Goal: Task Accomplishment & Management: Manage account settings

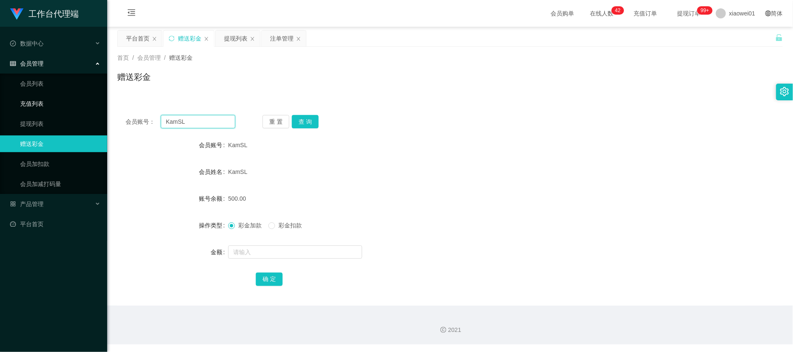
drag, startPoint x: 200, startPoint y: 122, endPoint x: 289, endPoint y: 120, distance: 89.2
click at [27, 103] on section "工作台代理端 数据中心 会员管理 会员列表 充值列表 提现列表 赠送彩金 会员加扣款 会员加减打码量 产品管理 平台首页 保存配置 重置配置 整体风格设置 主…" at bounding box center [396, 172] width 793 height 345
paste input "0176392539"
type input "0176392539"
click at [300, 123] on button "查 询" at bounding box center [305, 121] width 27 height 13
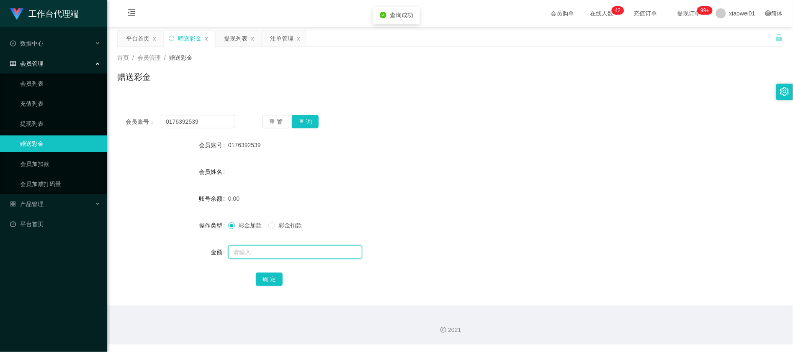
click at [275, 254] on input "text" at bounding box center [295, 252] width 134 height 13
type input "30"
click at [262, 289] on div "会员账号： 0176392539 重 置 查 询 会员账号 0176392539 会员姓名 账号余额 0.00 操作类型 彩金加款 彩金扣款 金额 30 确 定" at bounding box center [449, 206] width 665 height 199
click at [270, 283] on button "确 定" at bounding box center [269, 279] width 27 height 13
drag, startPoint x: 441, startPoint y: 142, endPoint x: 394, endPoint y: 151, distance: 47.6
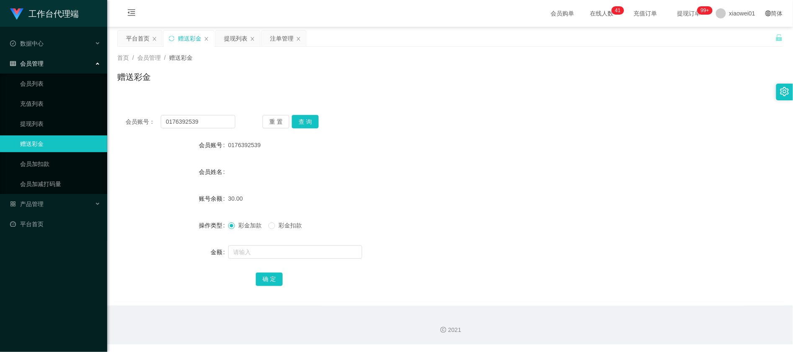
click at [437, 141] on div "0176392539" at bounding box center [422, 145] width 388 height 17
drag, startPoint x: 218, startPoint y: 126, endPoint x: 19, endPoint y: 95, distance: 201.5
click at [23, 96] on section "工作台代理端 数据中心 会员管理 会员列表 充值列表 提现列表 赠送彩金 会员加扣款 会员加减打码量 产品管理 平台首页 保存配置 重置配置 整体风格设置 主…" at bounding box center [396, 172] width 793 height 345
paste input "henrychan"
type input "henrychan"
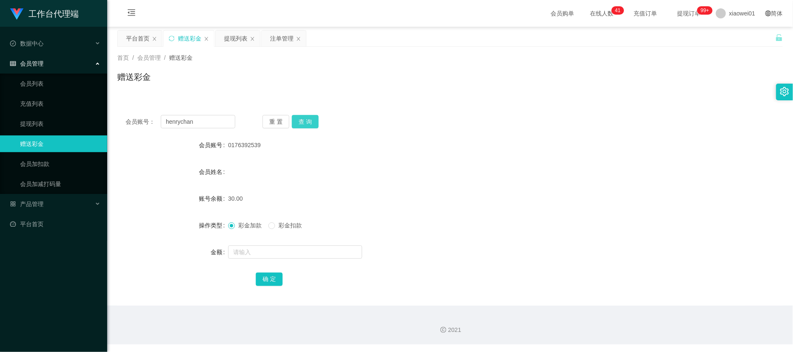
drag, startPoint x: 312, startPoint y: 121, endPoint x: 312, endPoint y: 127, distance: 6.7
click at [312, 121] on button "查 询" at bounding box center [305, 121] width 27 height 13
click at [287, 255] on input "text" at bounding box center [295, 252] width 134 height 13
type input "30"
drag, startPoint x: 262, startPoint y: 285, endPoint x: 269, endPoint y: 285, distance: 6.7
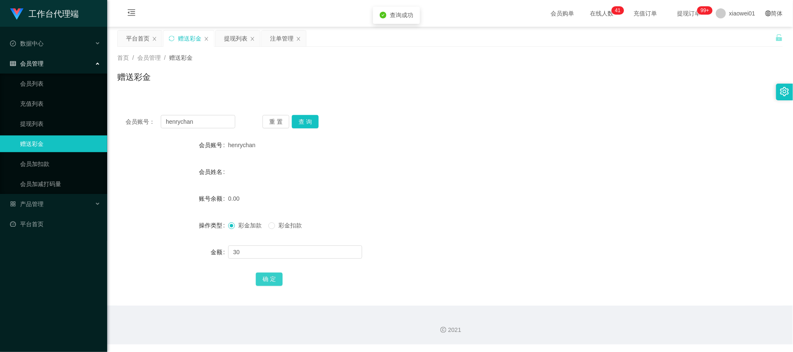
click at [262, 285] on button "确 定" at bounding box center [269, 279] width 27 height 13
click at [516, 206] on div "0.00" at bounding box center [422, 198] width 388 height 17
click at [384, 131] on div "会员账号： [PERSON_NAME] 重 置 查 询 会员账号 henrychan 会员姓名 账号余额 30.00 操作类型 彩金加款 彩金扣款 金额 确 定" at bounding box center [449, 206] width 665 height 199
drag, startPoint x: 213, startPoint y: 119, endPoint x: 290, endPoint y: 134, distance: 78.0
click at [16, 103] on section "工作台代理端 数据中心 会员管理 会员列表 充值列表 提现列表 赠送彩金 会员加扣款 会员加减打码量 产品管理 平台首页 保存配置 重置配置 整体风格设置 主…" at bounding box center [396, 172] width 793 height 345
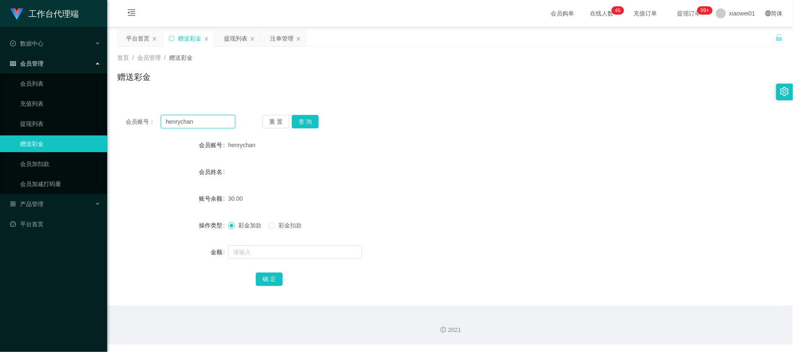
paste input "kayeemilo0922"
type input "kayeemilo0922"
click at [317, 124] on button "查 询" at bounding box center [305, 121] width 27 height 13
click at [319, 258] on input "text" at bounding box center [295, 252] width 134 height 13
type input "30"
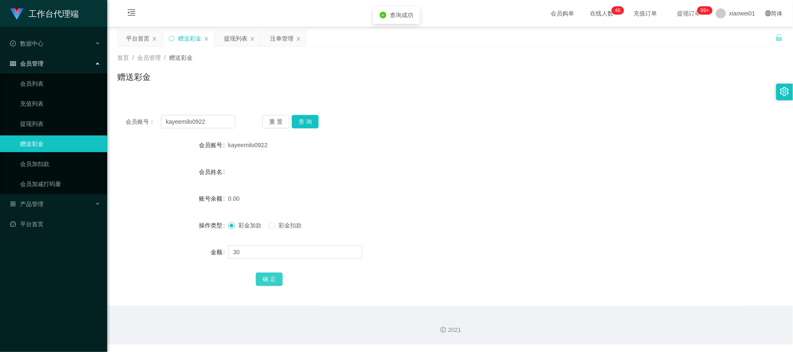
click at [268, 280] on button "确 定" at bounding box center [269, 279] width 27 height 13
click at [54, 201] on div "产品管理" at bounding box center [53, 204] width 107 height 17
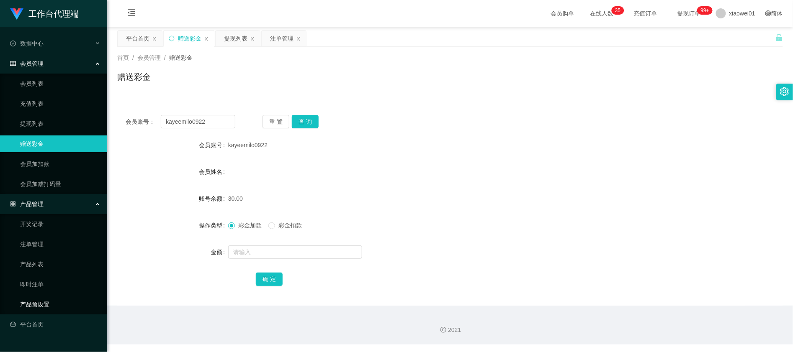
click at [59, 303] on link "产品预设置" at bounding box center [60, 304] width 80 height 17
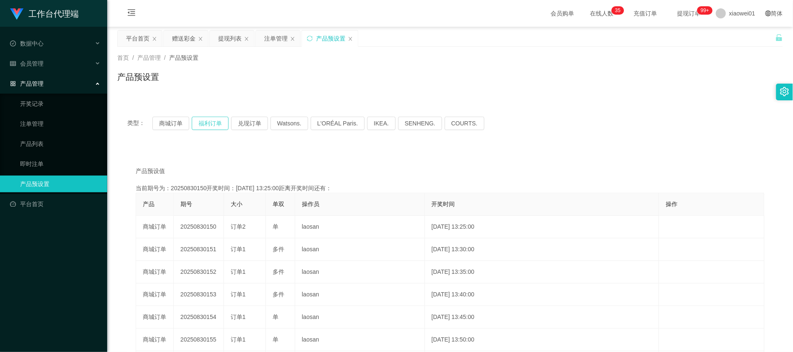
click at [203, 119] on button "福利订单" at bounding box center [210, 123] width 37 height 13
click at [178, 124] on button "商城订单" at bounding box center [170, 123] width 37 height 13
click at [181, 123] on button "商城订单" at bounding box center [170, 123] width 37 height 13
click at [278, 37] on div "注单管理" at bounding box center [275, 39] width 23 height 16
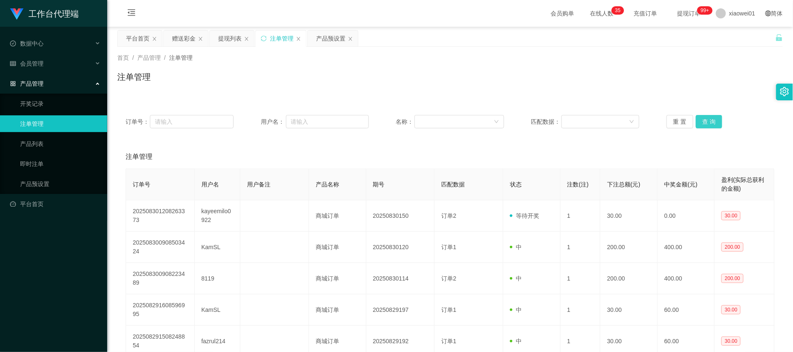
click at [702, 115] on button "查 询" at bounding box center [708, 121] width 27 height 13
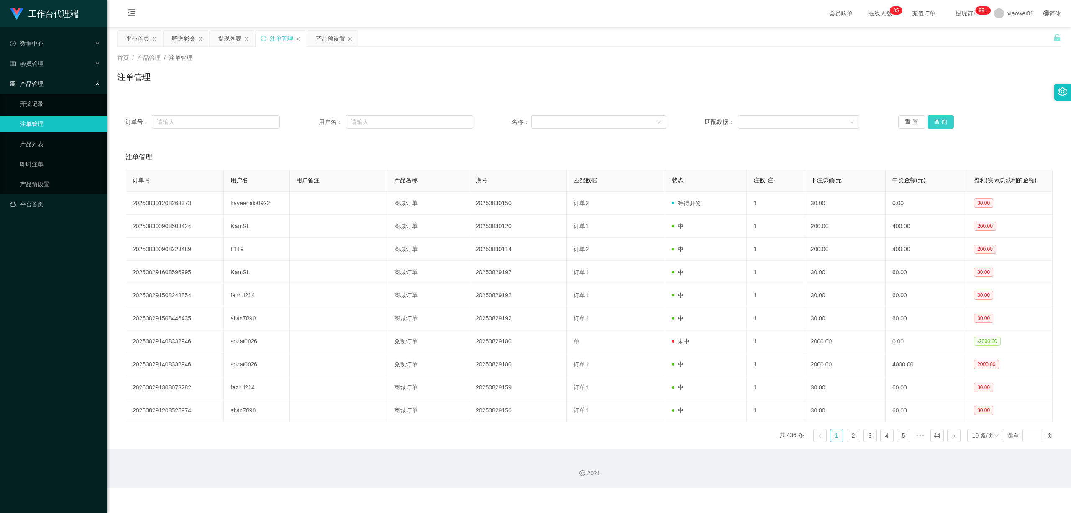
click at [792, 117] on button "查 询" at bounding box center [941, 121] width 27 height 13
click at [228, 40] on div "提现列表" at bounding box center [229, 39] width 23 height 16
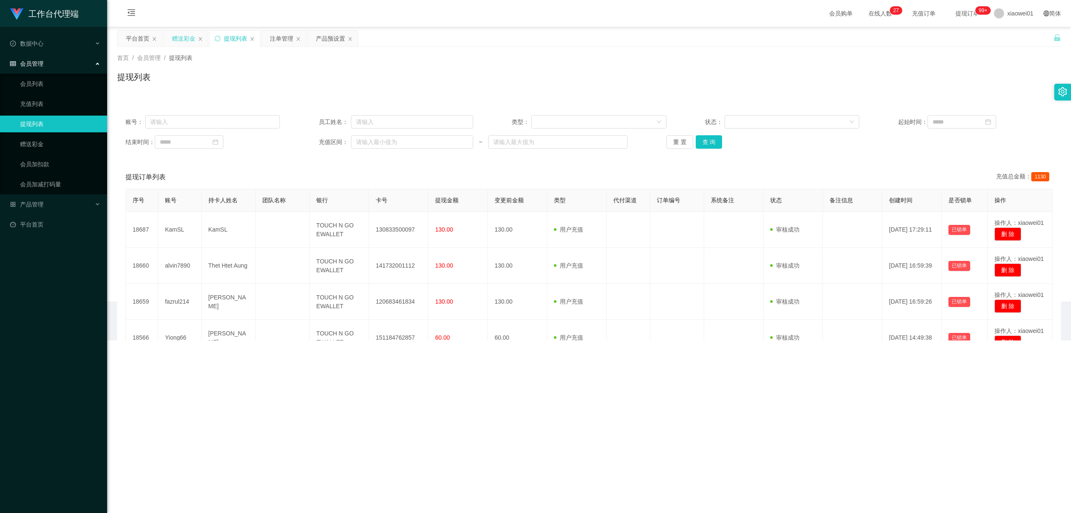
click at [175, 37] on div "赠送彩金" at bounding box center [183, 39] width 23 height 16
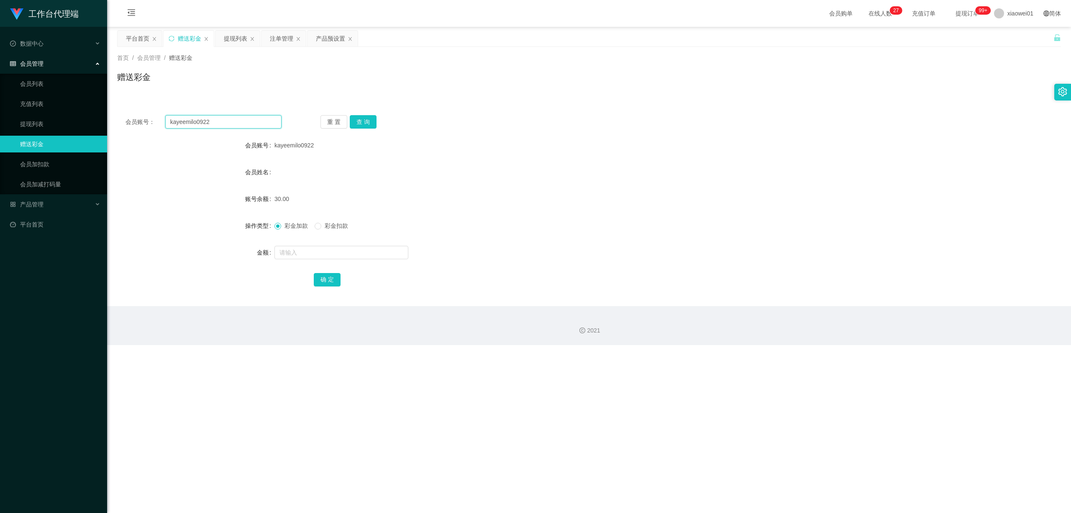
drag, startPoint x: 235, startPoint y: 123, endPoint x: 150, endPoint y: 111, distance: 85.8
click at [15, 118] on section "工作台代理端 数据中心 会员管理 会员列表 充值列表 提现列表 赠送彩金 会员加扣款 会员加减打码量 产品管理 开奖记录 注单管理 产品列表 即时注单 产品预…" at bounding box center [535, 172] width 1071 height 345
paste input "jianboon168"
type input "jianboon168"
click at [374, 119] on button "查 询" at bounding box center [363, 121] width 27 height 13
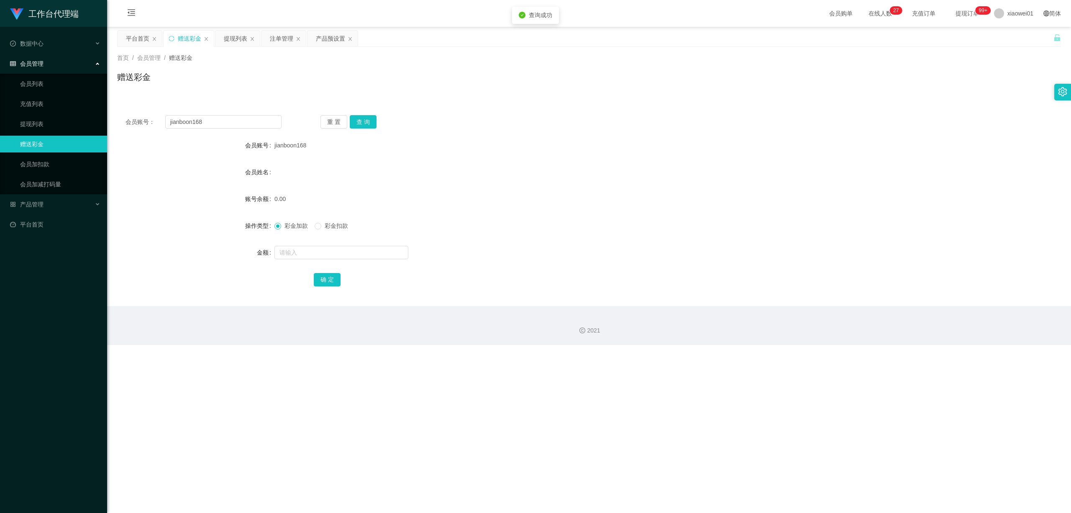
click at [326, 243] on form "会员账号 jianboon168 会员姓名 账号余额 0.00 操作类型 彩金加款 彩金扣款 金额 确 定" at bounding box center [589, 212] width 944 height 151
click at [329, 247] on input "text" at bounding box center [342, 252] width 134 height 13
type input "30"
click at [333, 281] on button "确 定" at bounding box center [327, 279] width 27 height 13
click at [290, 39] on div "注单管理" at bounding box center [281, 39] width 23 height 16
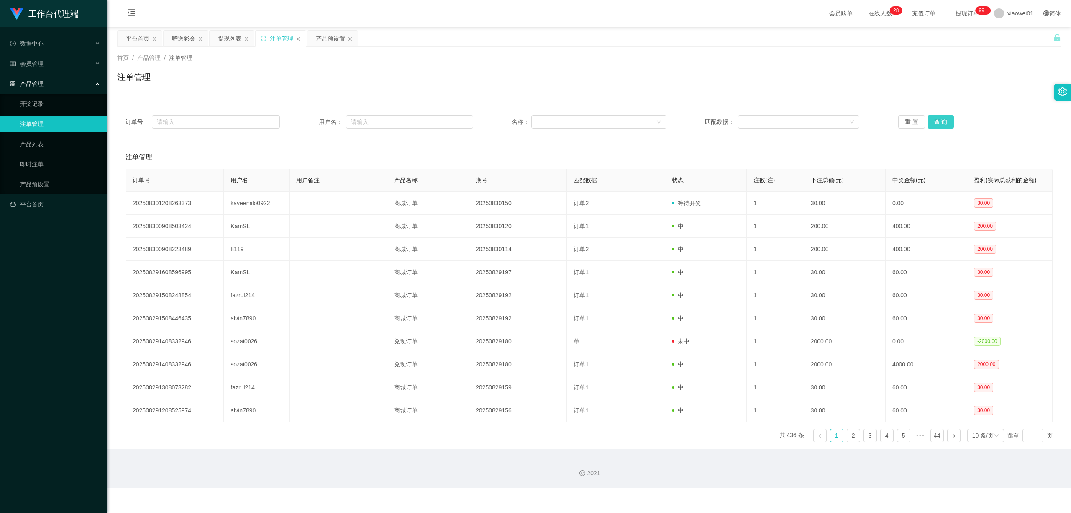
click at [792, 121] on button "查 询" at bounding box center [941, 121] width 27 height 13
click at [792, 120] on button "查 询" at bounding box center [941, 121] width 27 height 13
click at [177, 37] on div "赠送彩金" at bounding box center [183, 39] width 23 height 16
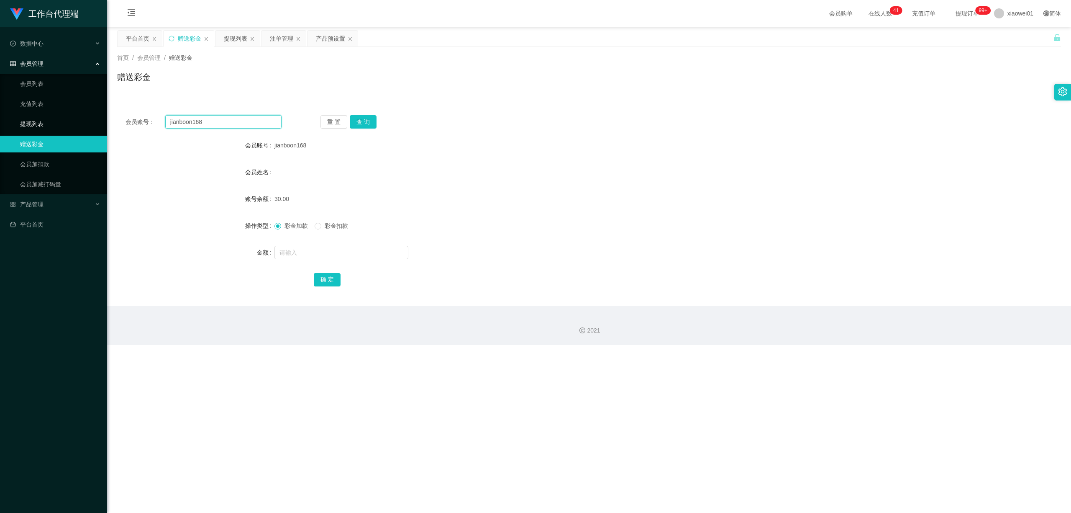
drag, startPoint x: 198, startPoint y: 122, endPoint x: 82, endPoint y: 126, distance: 115.5
click at [49, 112] on section "工作台代理端 数据中心 会员管理 会员列表 充值列表 提现列表 赠送彩金 会员加扣款 会员加减打码量 产品管理 开奖记录 注单管理 产品列表 即时注单 产品预…" at bounding box center [535, 172] width 1071 height 345
paste input "Mrmark940215"
type input "Mrmark940215"
click at [364, 116] on button "查 询" at bounding box center [363, 121] width 27 height 13
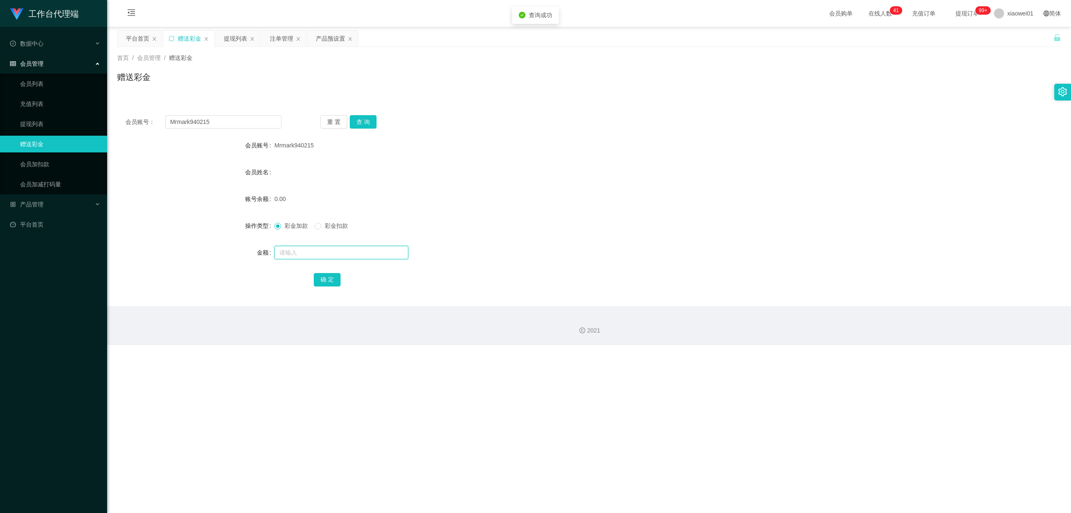
click at [334, 249] on input "text" at bounding box center [342, 252] width 134 height 13
type input "30"
click at [329, 272] on div "确 定" at bounding box center [589, 279] width 551 height 17
click at [331, 275] on button "确 定" at bounding box center [327, 279] width 27 height 13
click at [318, 44] on div "产品预设置" at bounding box center [330, 39] width 29 height 16
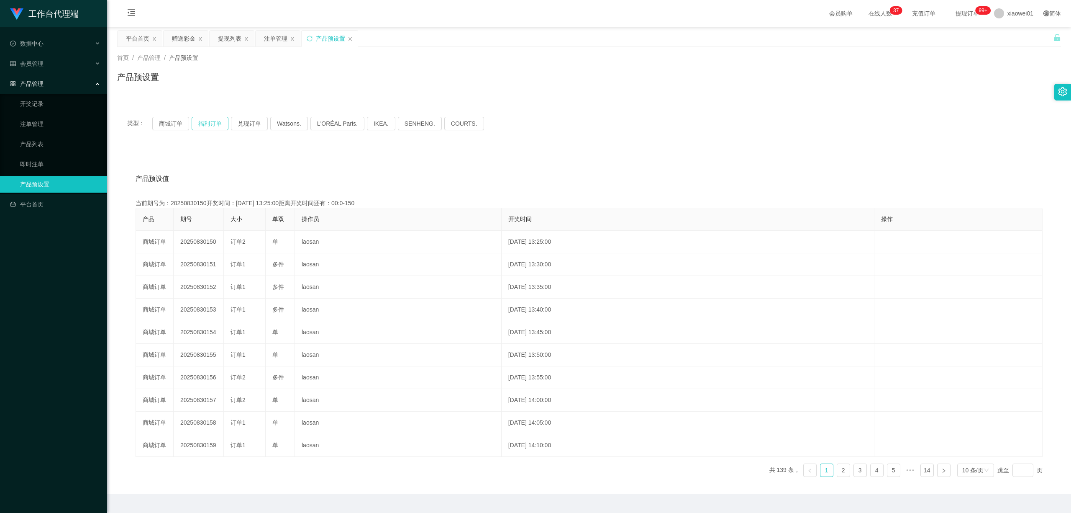
click at [217, 120] on button "福利订单" at bounding box center [210, 123] width 37 height 13
click at [163, 124] on button "商城订单" at bounding box center [170, 123] width 37 height 13
click at [186, 46] on div "赠送彩金" at bounding box center [183, 39] width 23 height 16
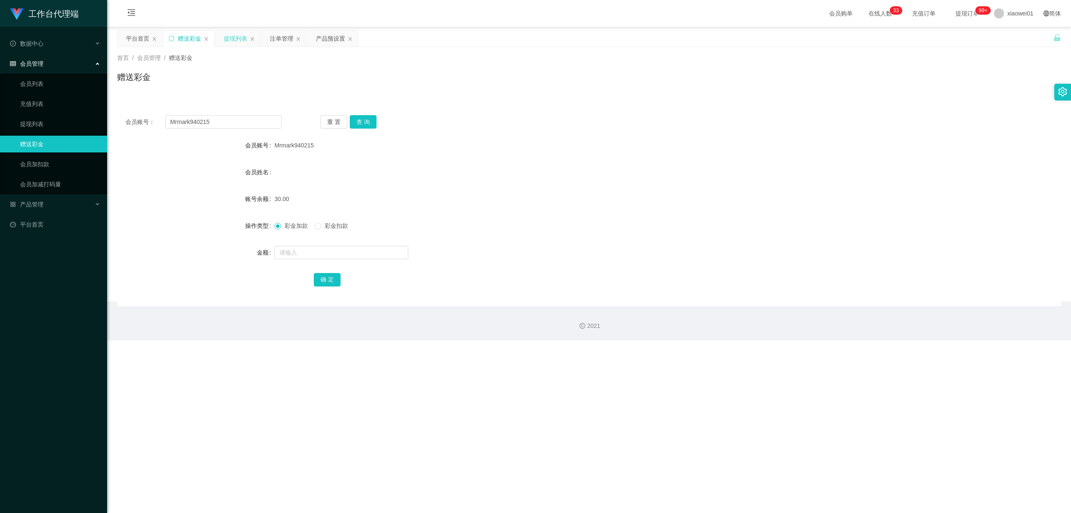
click at [227, 37] on div "提现列表" at bounding box center [235, 39] width 23 height 16
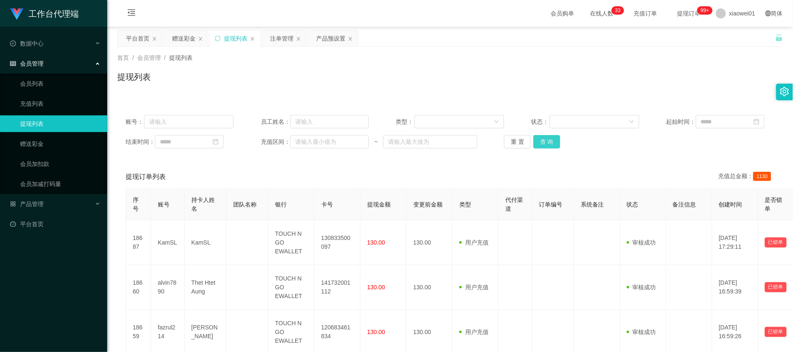
click at [556, 147] on button "查 询" at bounding box center [546, 141] width 27 height 13
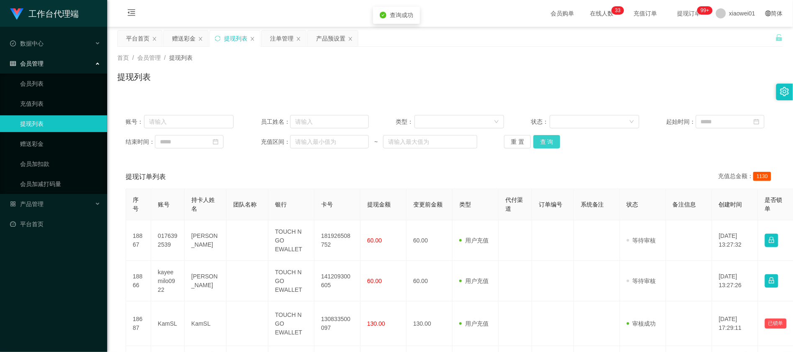
click at [540, 146] on button "查 询" at bounding box center [546, 141] width 27 height 13
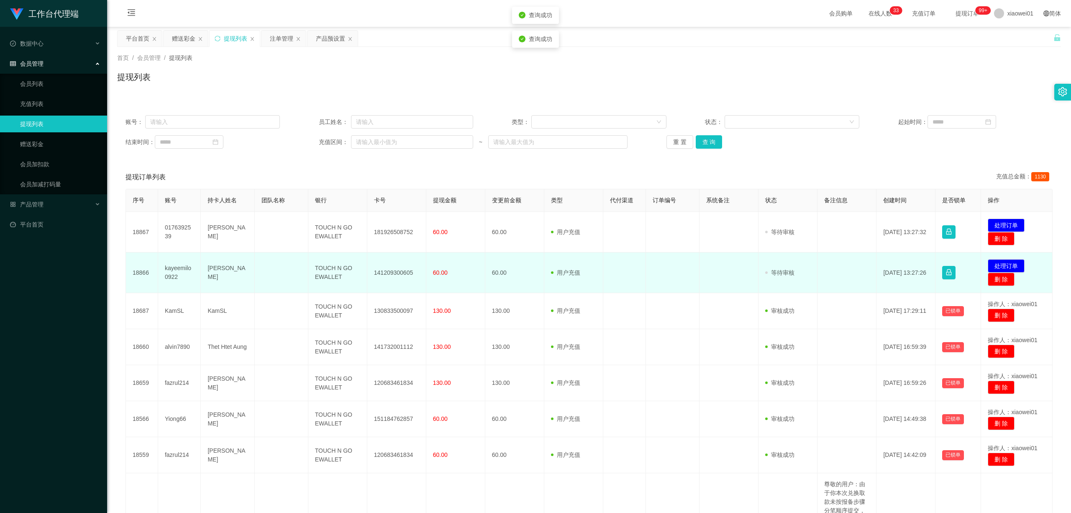
click at [396, 273] on td "141209300605" at bounding box center [396, 272] width 59 height 41
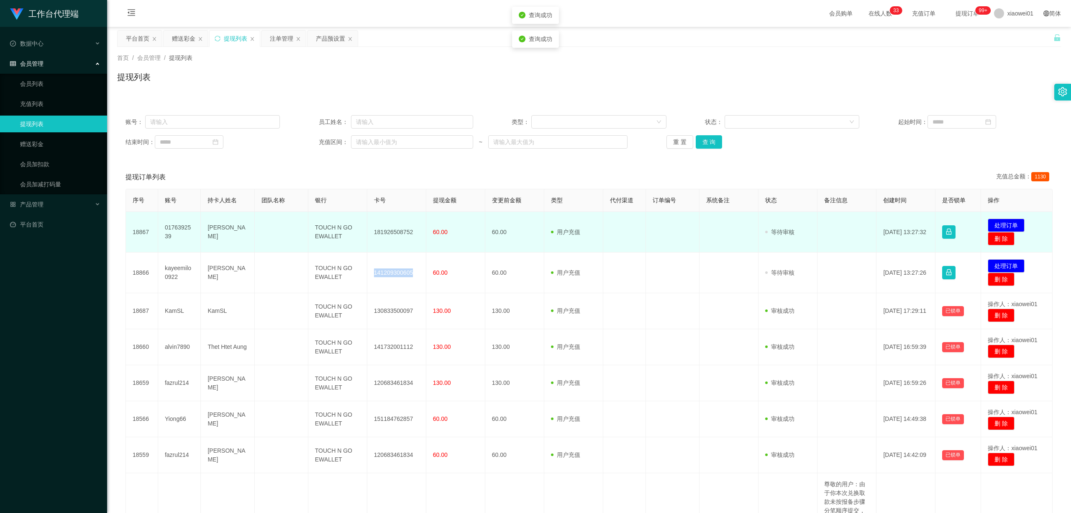
drag, startPoint x: 396, startPoint y: 273, endPoint x: 495, endPoint y: 216, distance: 114.7
click at [396, 273] on td "141209300605" at bounding box center [396, 272] width 59 height 41
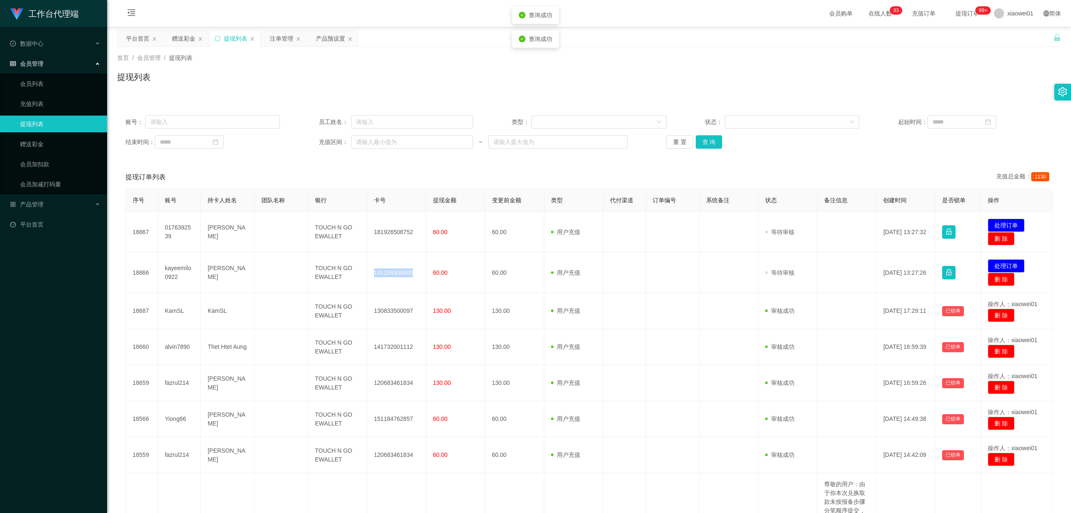
copy td "141209300605"
click at [186, 36] on div "赠送彩金" at bounding box center [183, 39] width 23 height 16
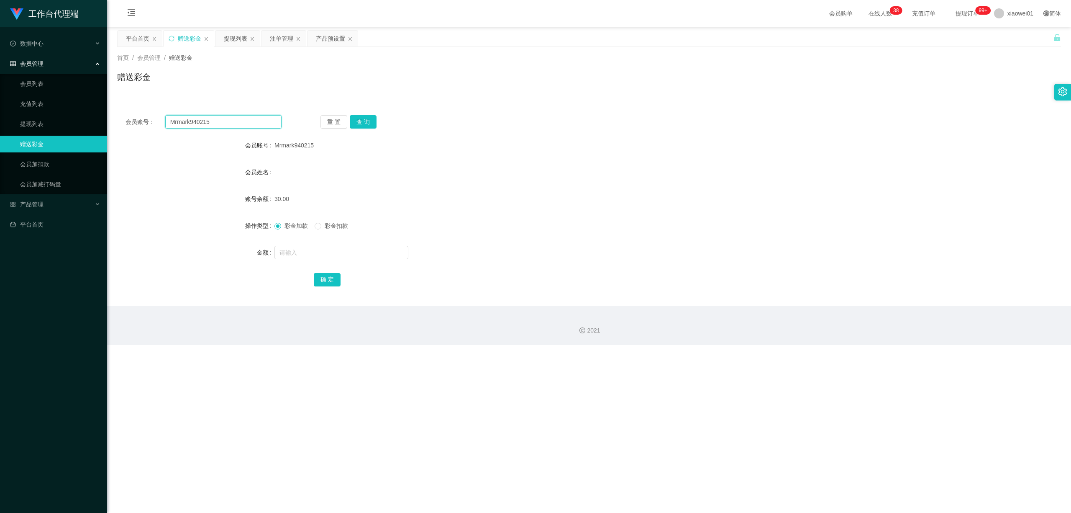
drag, startPoint x: 221, startPoint y: 121, endPoint x: 100, endPoint y: 112, distance: 121.2
click at [101, 113] on section "工作台代理端 数据中心 会员管理 会员列表 充值列表 提现列表 赠送彩金 会员加扣款 会员加减打码量 产品管理 开奖记录 注单管理 产品列表 即时注单 产品预…" at bounding box center [535, 172] width 1071 height 345
paste input "henrychan"
type input "henrychan"
click at [365, 121] on button "查 询" at bounding box center [363, 121] width 27 height 13
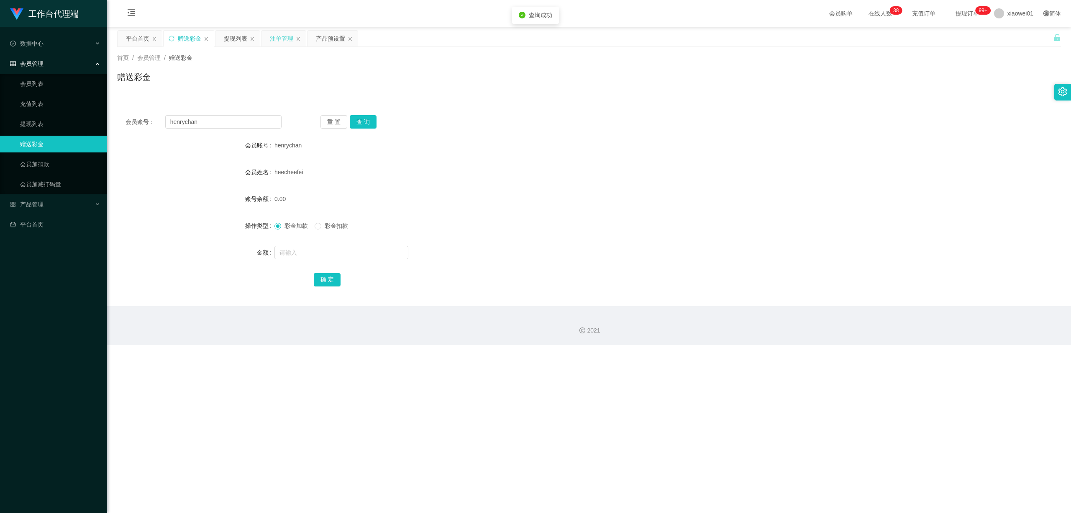
click at [282, 34] on div "注单管理" at bounding box center [281, 39] width 23 height 16
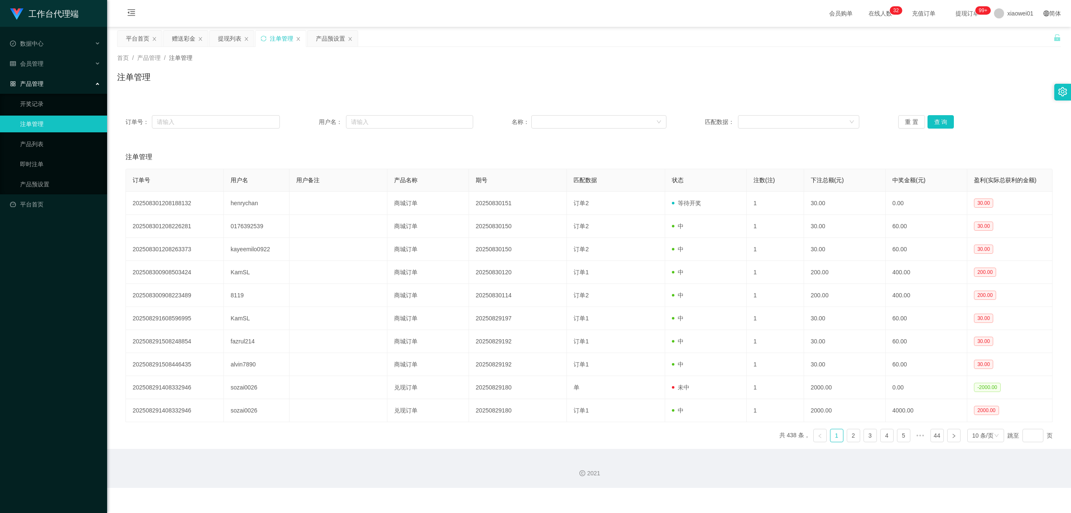
click at [792, 111] on div "订单号： 用户名： 名称： 匹配数据： 重 置 查 询" at bounding box center [589, 122] width 944 height 30
click at [792, 118] on button "查 询" at bounding box center [941, 121] width 27 height 13
click at [183, 39] on div "赠送彩金" at bounding box center [183, 39] width 23 height 16
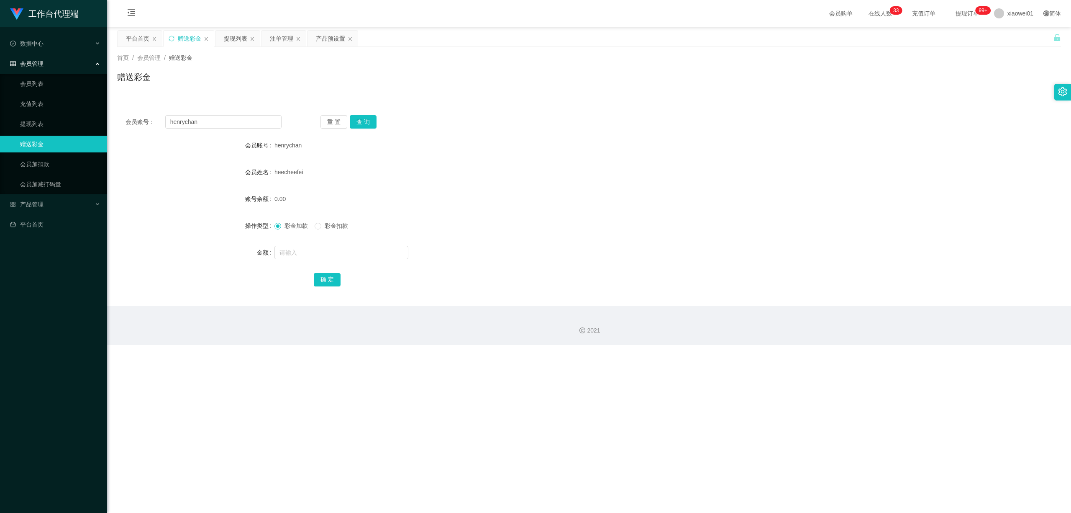
click at [300, 244] on div at bounding box center [550, 252] width 551 height 17
click at [302, 245] on div at bounding box center [550, 252] width 551 height 17
click at [344, 244] on div at bounding box center [550, 252] width 551 height 17
click at [342, 252] on input "text" at bounding box center [342, 252] width 134 height 13
type input "60"
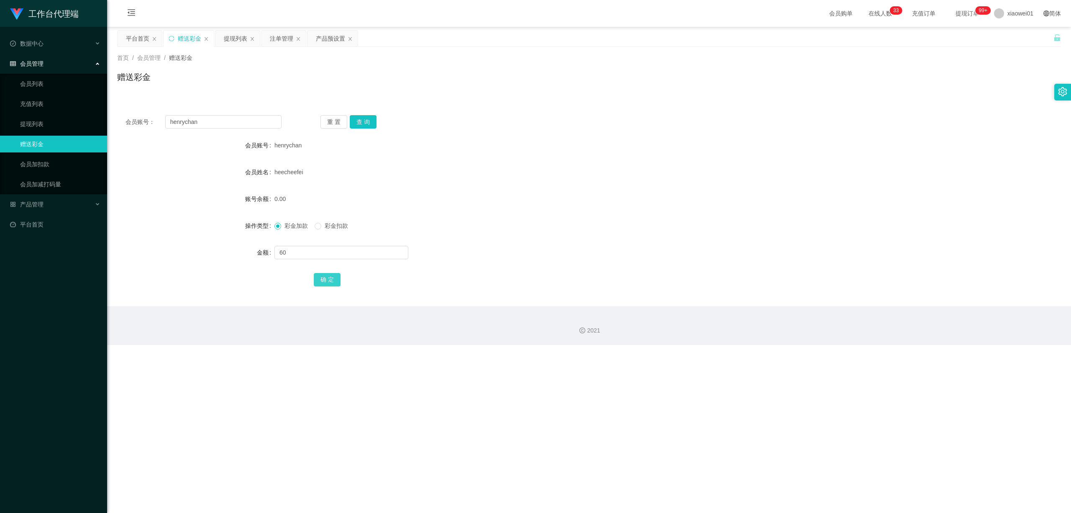
drag, startPoint x: 327, startPoint y: 279, endPoint x: 334, endPoint y: 280, distance: 6.3
click at [327, 279] on button "确 定" at bounding box center [327, 279] width 27 height 13
click at [559, 277] on div "确 定" at bounding box center [589, 279] width 551 height 17
click at [232, 38] on div "提现列表" at bounding box center [235, 39] width 23 height 16
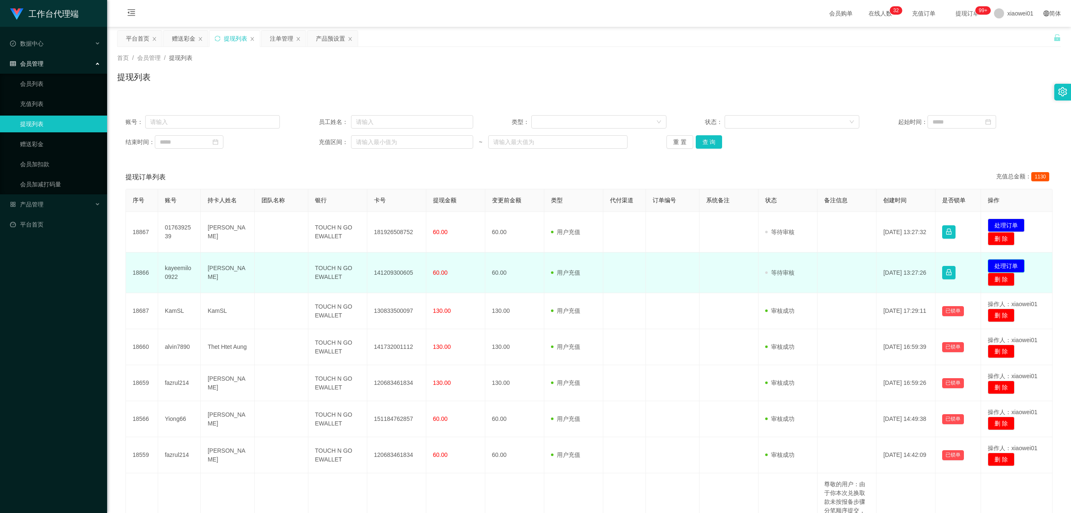
click at [792, 264] on button "处理订单" at bounding box center [1006, 265] width 37 height 13
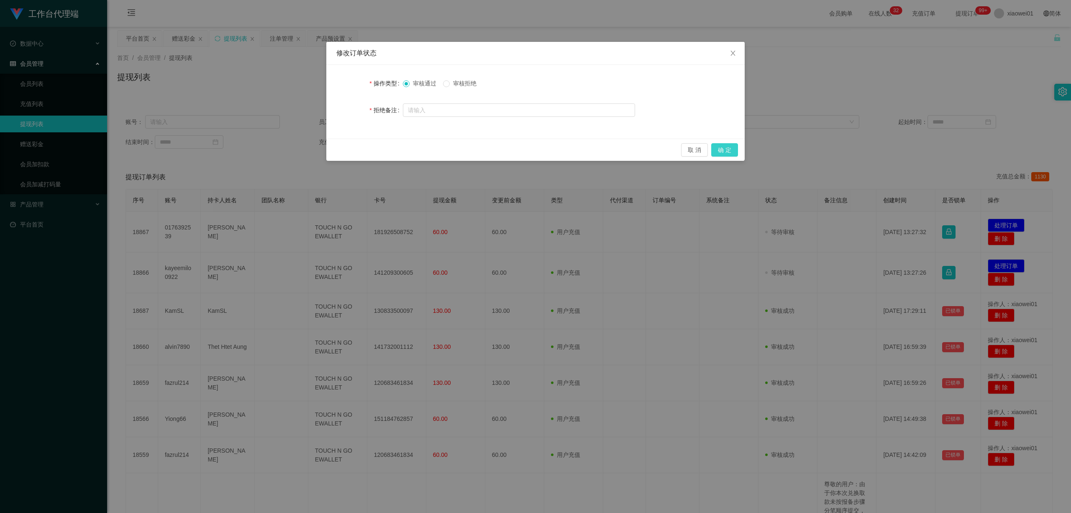
drag, startPoint x: 729, startPoint y: 156, endPoint x: 727, endPoint y: 151, distance: 4.8
click at [727, 151] on button "确 定" at bounding box center [724, 149] width 27 height 13
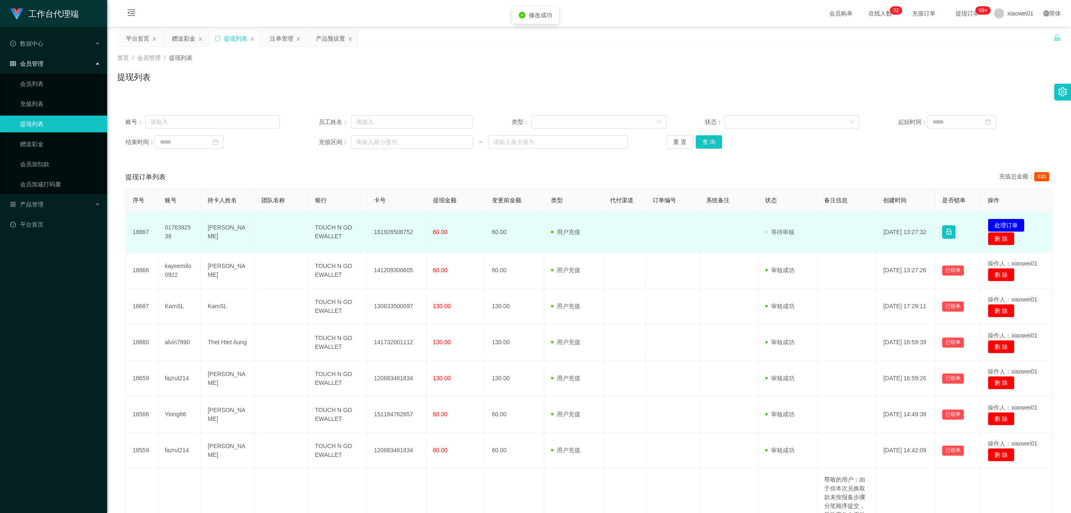
click at [384, 230] on td "181926508752" at bounding box center [396, 232] width 59 height 41
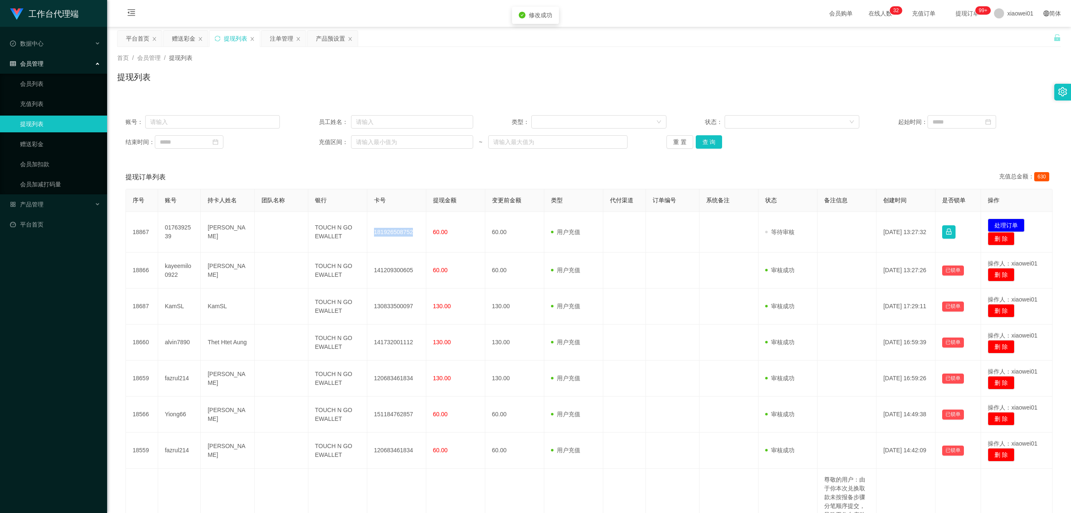
copy td "181926508752"
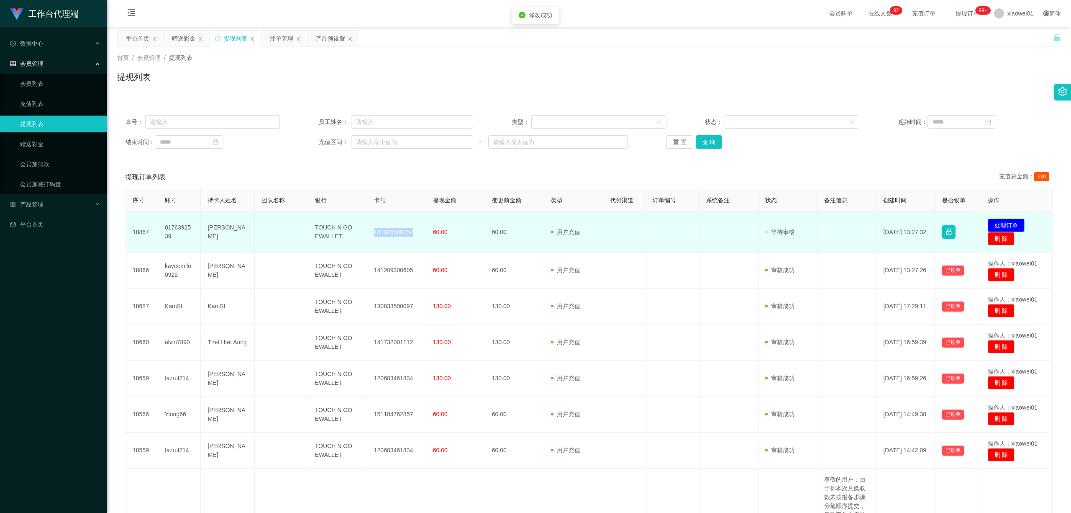
click at [792, 219] on button "处理订单" at bounding box center [1006, 224] width 37 height 13
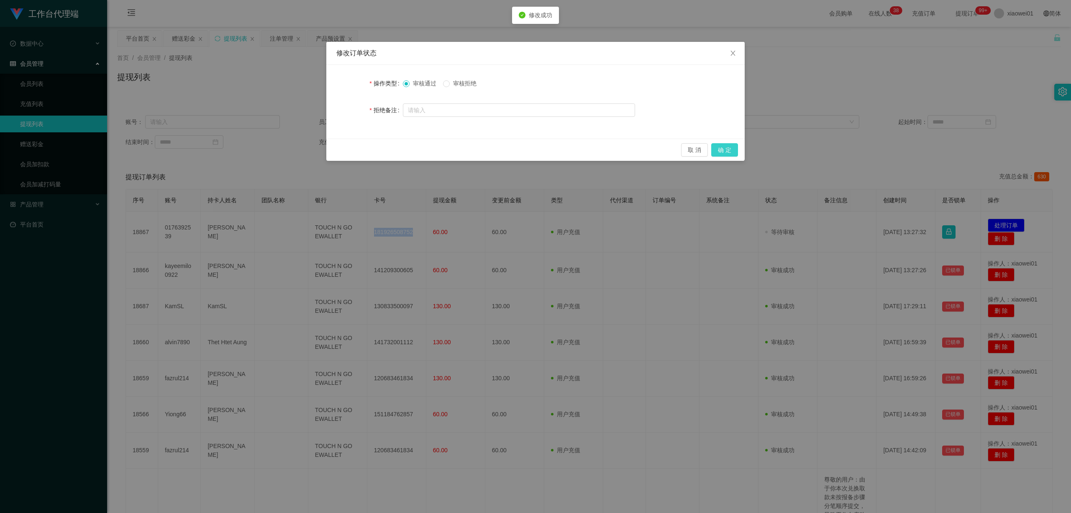
click at [734, 149] on button "确 定" at bounding box center [724, 149] width 27 height 13
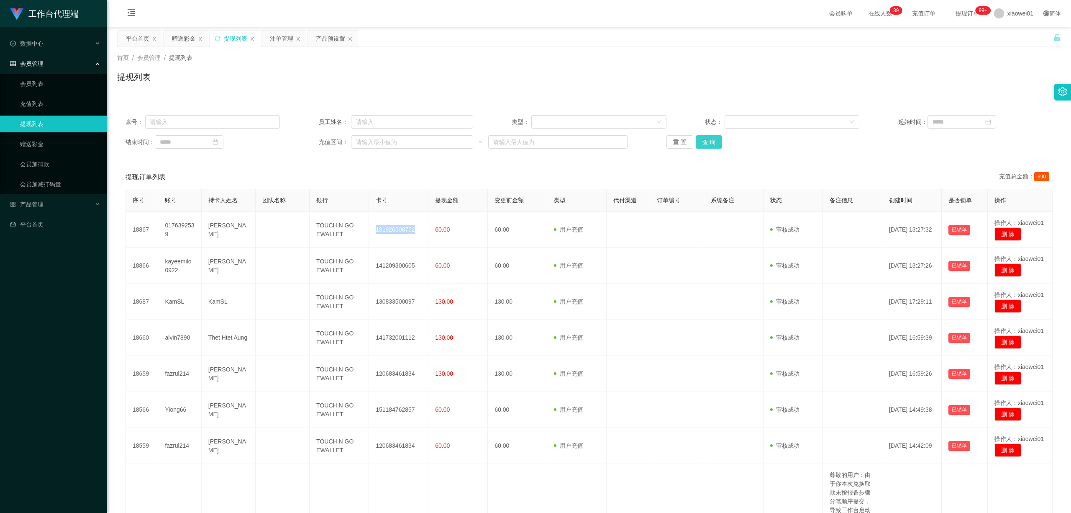
click at [716, 142] on button "查 询" at bounding box center [709, 141] width 27 height 13
click at [713, 141] on button "查 询" at bounding box center [709, 141] width 27 height 13
click at [183, 38] on div "赠送彩金" at bounding box center [183, 39] width 23 height 16
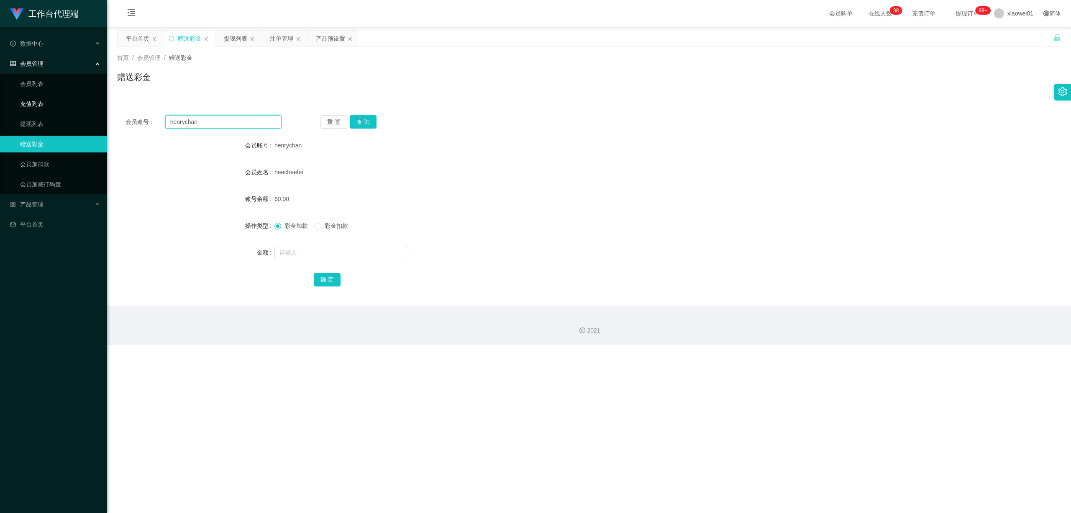
drag, startPoint x: 221, startPoint y: 121, endPoint x: 62, endPoint y: 105, distance: 160.2
click at [39, 109] on section "工作台代理端 数据中心 会员管理 会员列表 充值列表 提现列表 赠送彩金 会员加扣款 会员加减打码量 产品管理 开奖记录 注单管理 产品列表 即时注单 产品预…" at bounding box center [535, 172] width 1071 height 345
paste input "LCY"
type input "LCY"
click at [362, 119] on button "查 询" at bounding box center [363, 121] width 27 height 13
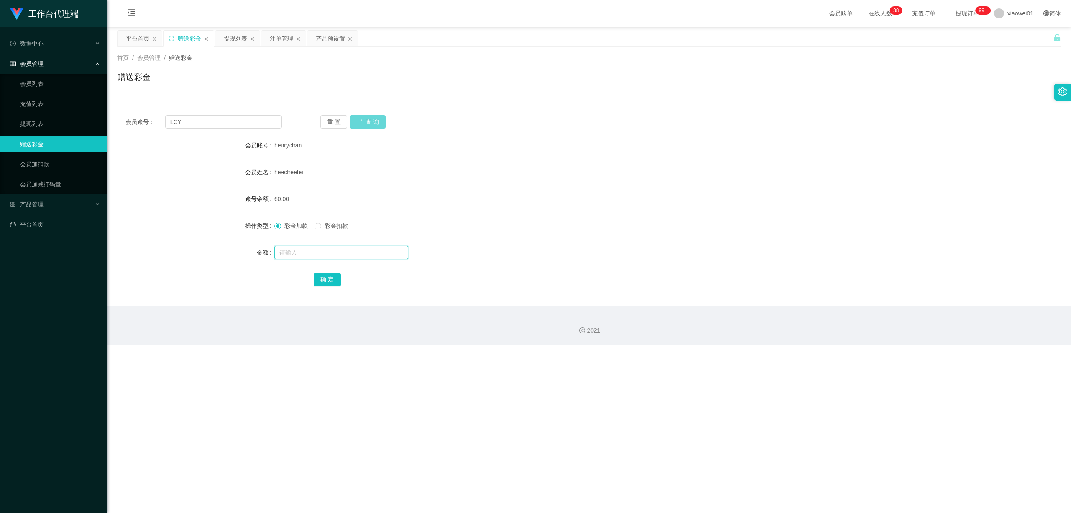
click at [337, 255] on input "text" at bounding box center [342, 252] width 134 height 13
click at [366, 118] on button "查 询" at bounding box center [363, 121] width 27 height 13
click at [323, 257] on input "text" at bounding box center [342, 252] width 134 height 13
type input "30"
click at [326, 278] on button "确 定" at bounding box center [327, 279] width 27 height 13
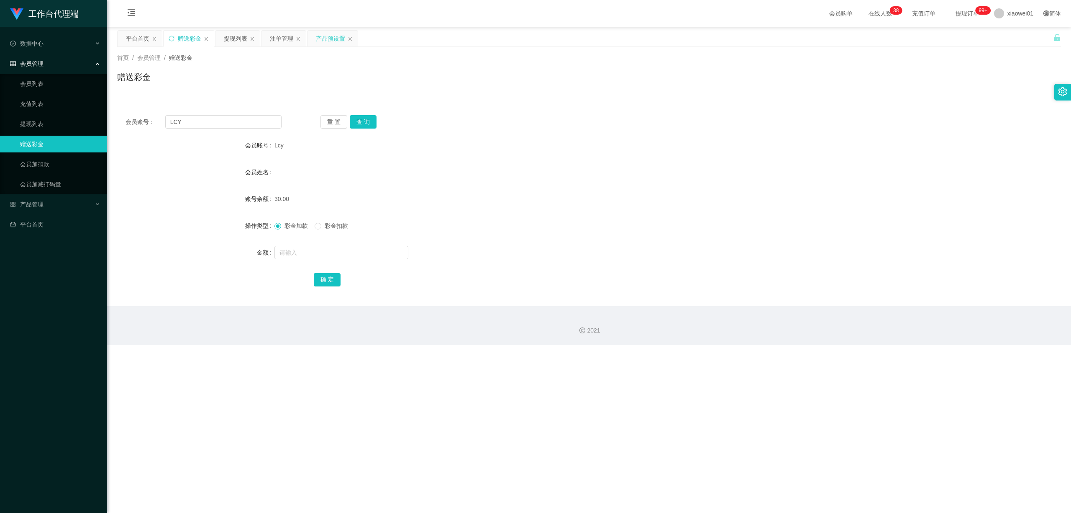
click at [332, 37] on div "产品预设置" at bounding box center [330, 39] width 29 height 16
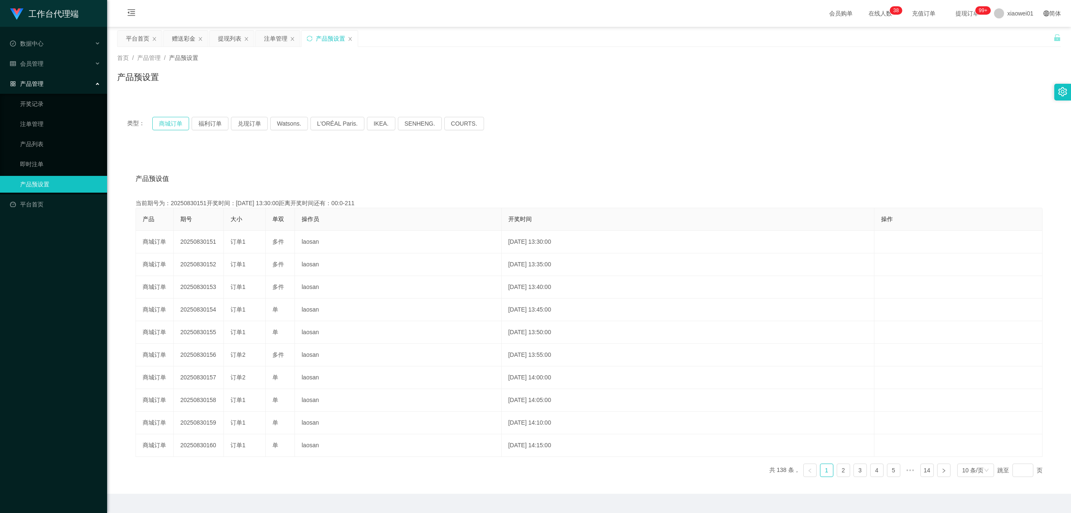
click at [190, 124] on div "类型： 商城订单 福利订单 兑现订单 Watsons. L'ORÉAL Paris. IKEA. [GEOGRAPHIC_DATA]. COURTS." at bounding box center [589, 123] width 924 height 13
drag, startPoint x: 200, startPoint y: 123, endPoint x: 203, endPoint y: 119, distance: 4.4
click at [200, 121] on button "福利订单" at bounding box center [210, 123] width 37 height 13
click at [167, 123] on button "商城订单" at bounding box center [170, 123] width 37 height 13
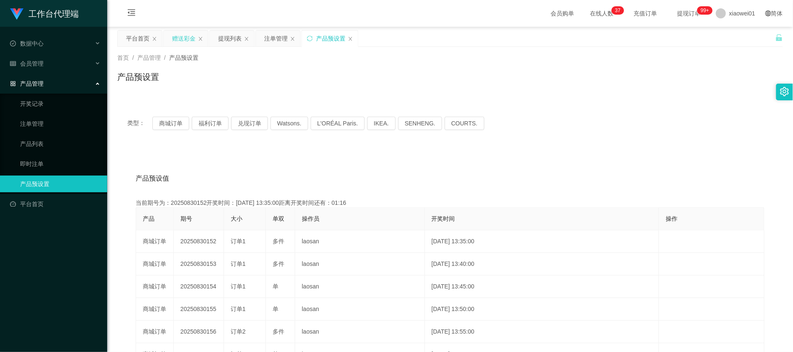
click at [172, 36] on div "赠送彩金" at bounding box center [183, 39] width 23 height 16
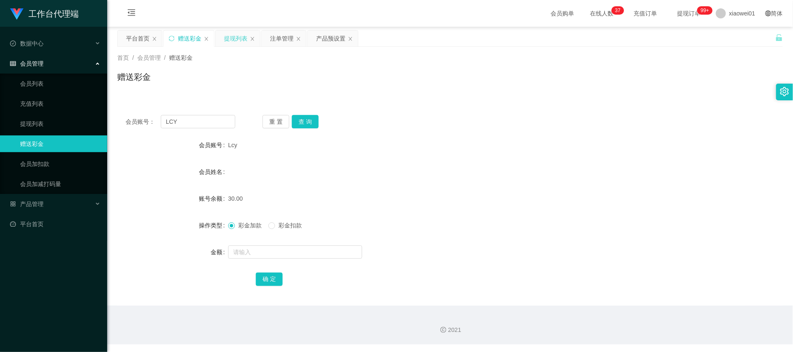
click at [236, 37] on div "提现列表" at bounding box center [235, 39] width 23 height 16
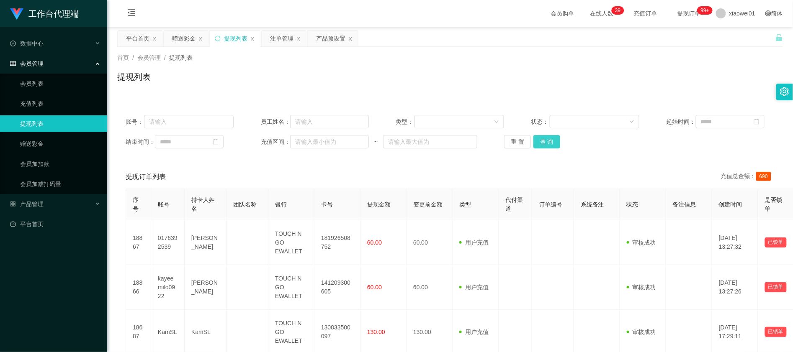
click at [542, 143] on button "查 询" at bounding box center [546, 141] width 27 height 13
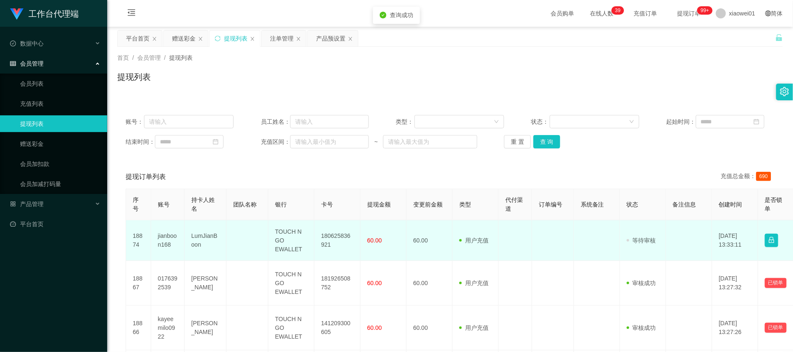
click at [338, 248] on td "180625836921" at bounding box center [337, 241] width 46 height 41
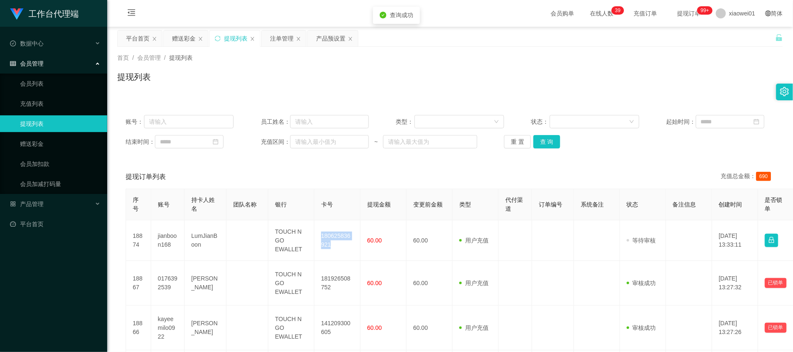
copy td "180625836921"
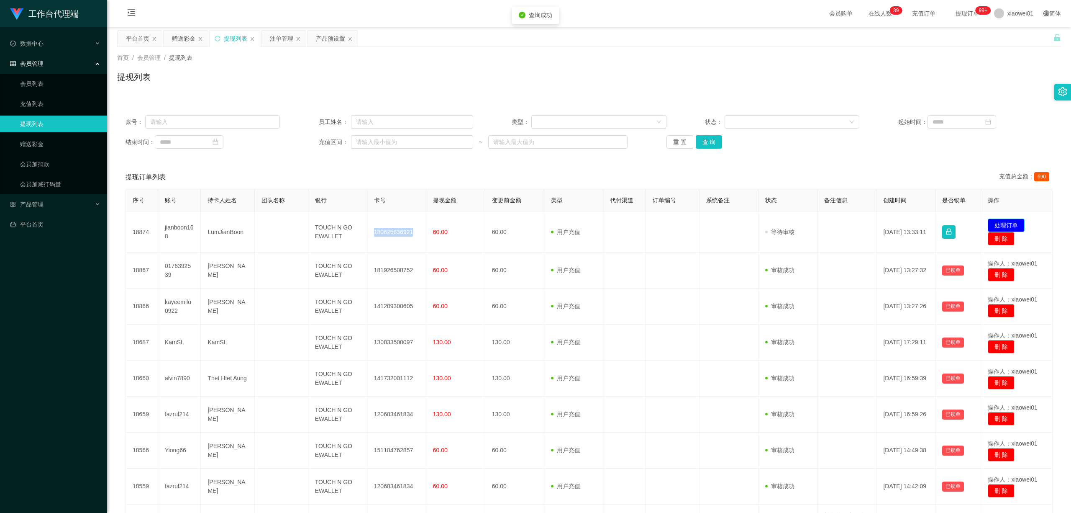
click at [792, 219] on button "处理订单" at bounding box center [1006, 224] width 37 height 13
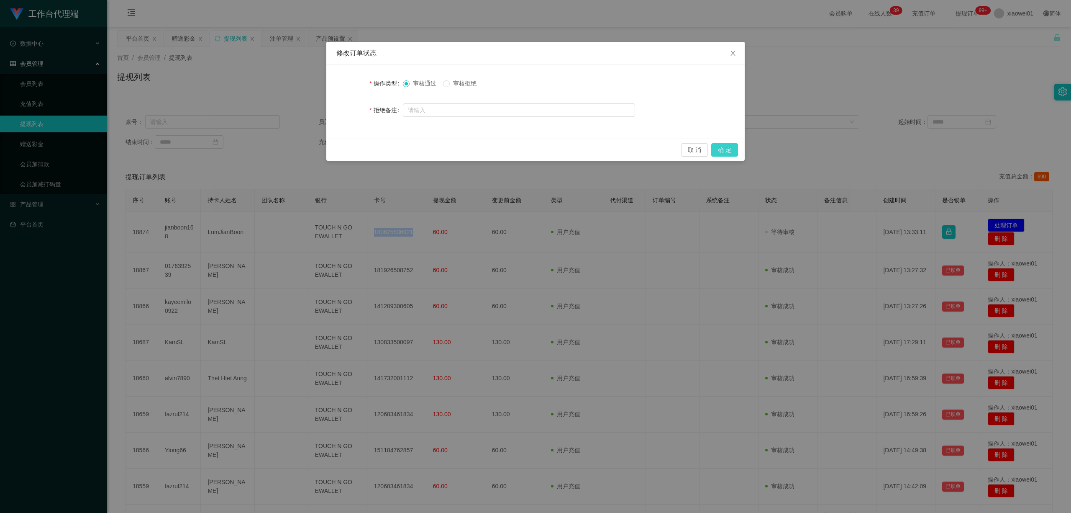
drag, startPoint x: 736, startPoint y: 151, endPoint x: 735, endPoint y: 156, distance: 5.6
click at [736, 151] on button "确 定" at bounding box center [724, 149] width 27 height 13
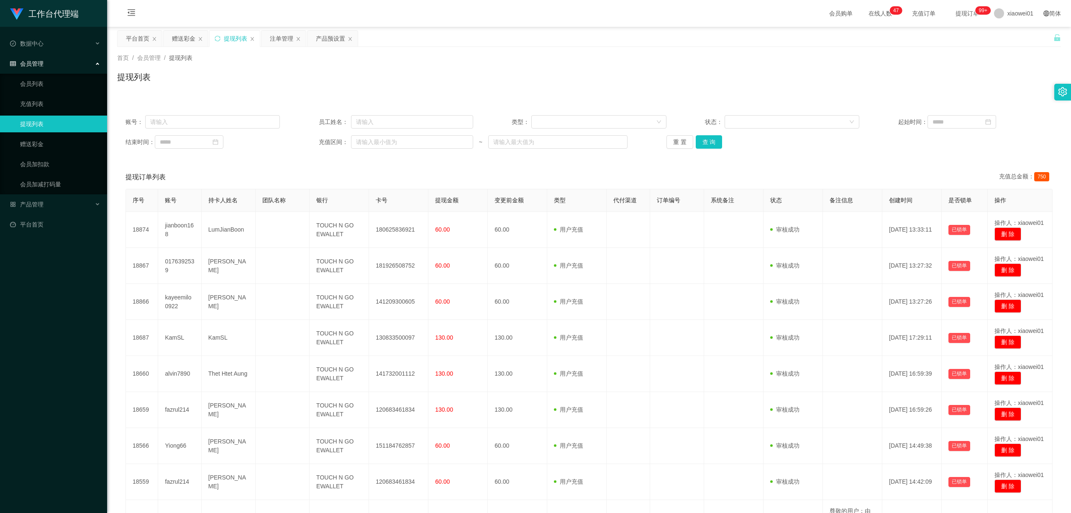
click at [314, 50] on div "首页 / 会员管理 / 提现列表 / 提现列表" at bounding box center [589, 72] width 964 height 50
click at [323, 42] on div "产品预设置" at bounding box center [330, 39] width 29 height 16
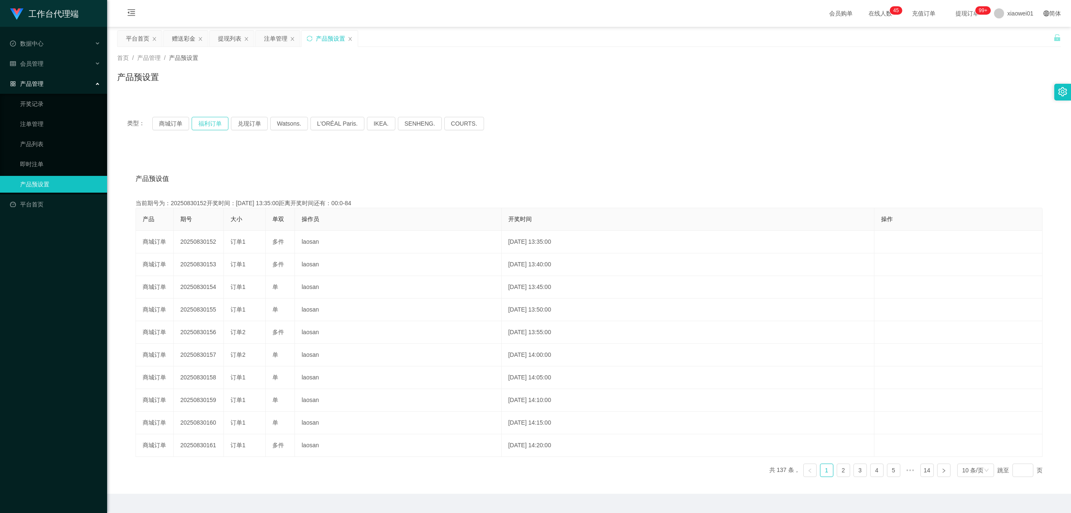
drag, startPoint x: 203, startPoint y: 119, endPoint x: 190, endPoint y: 124, distance: 13.5
click at [203, 119] on button "福利订单" at bounding box center [210, 123] width 37 height 13
click at [176, 126] on button "商城订单" at bounding box center [170, 123] width 37 height 13
click at [270, 33] on div "注单管理" at bounding box center [275, 39] width 23 height 16
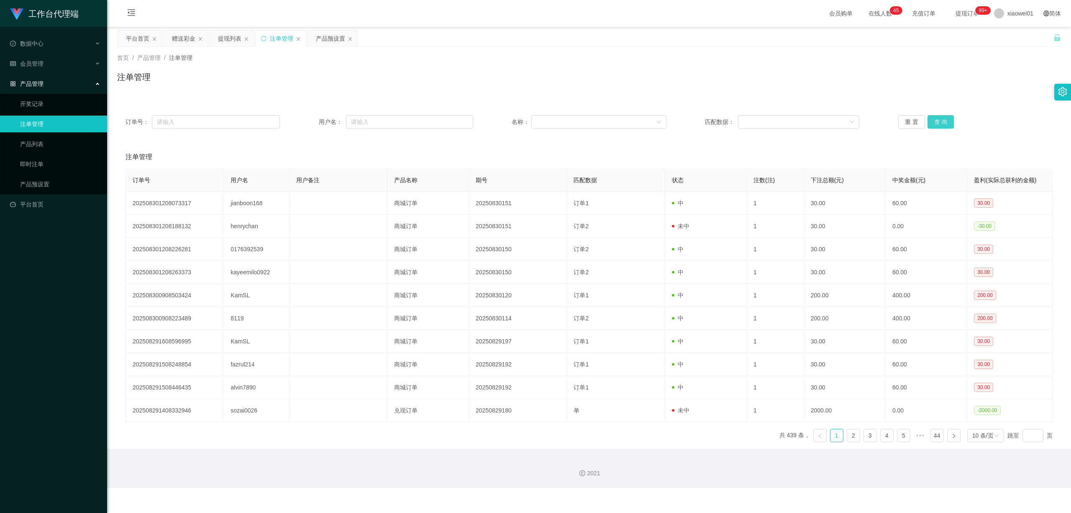
drag, startPoint x: 955, startPoint y: 121, endPoint x: 946, endPoint y: 122, distance: 8.5
click at [792, 121] on div "重 置 查 询" at bounding box center [975, 121] width 154 height 13
click at [792, 122] on button "查 询" at bounding box center [941, 121] width 27 height 13
click at [221, 34] on div "提现列表" at bounding box center [229, 39] width 23 height 16
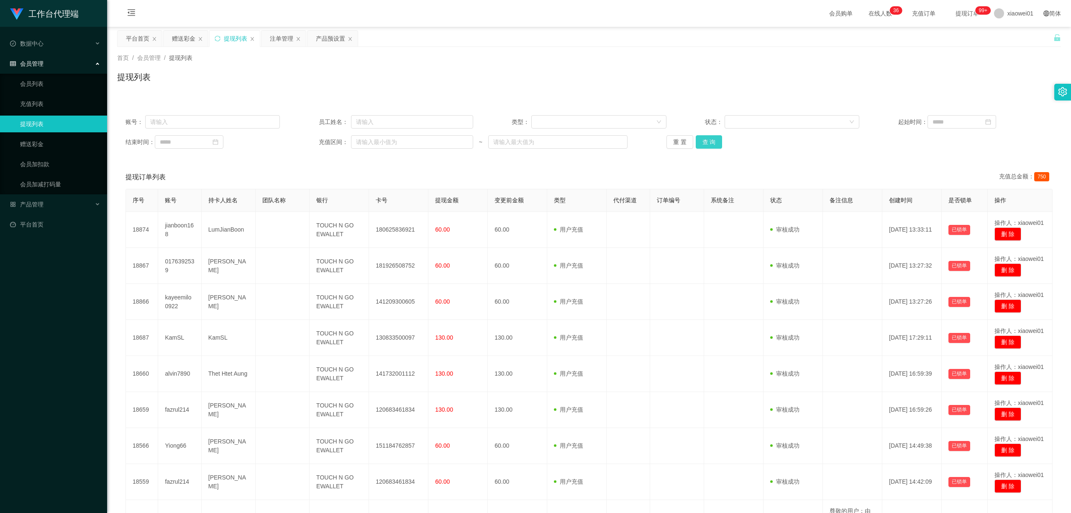
click at [703, 145] on button "查 询" at bounding box center [709, 141] width 27 height 13
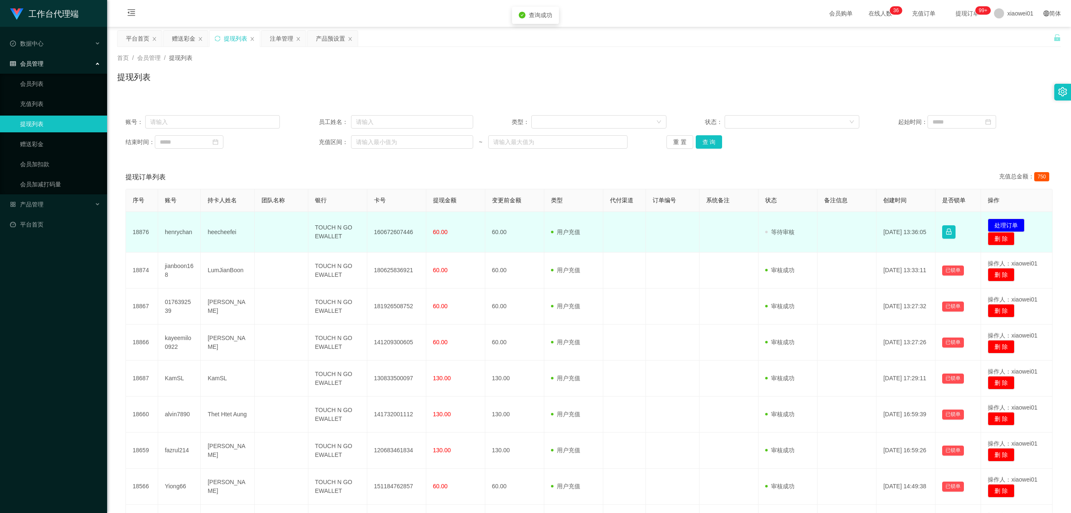
click at [387, 233] on td "160672607446" at bounding box center [396, 232] width 59 height 41
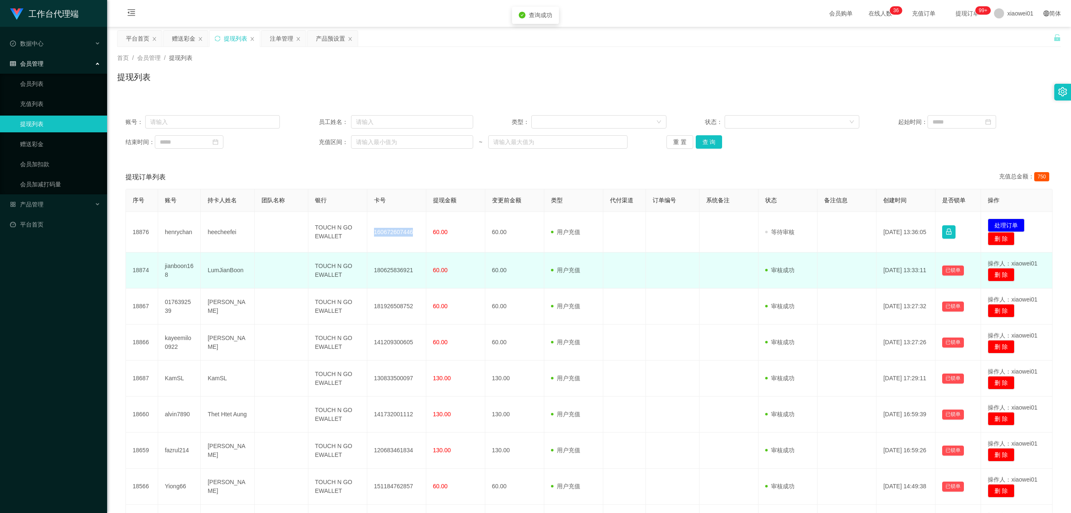
copy td "160672607446"
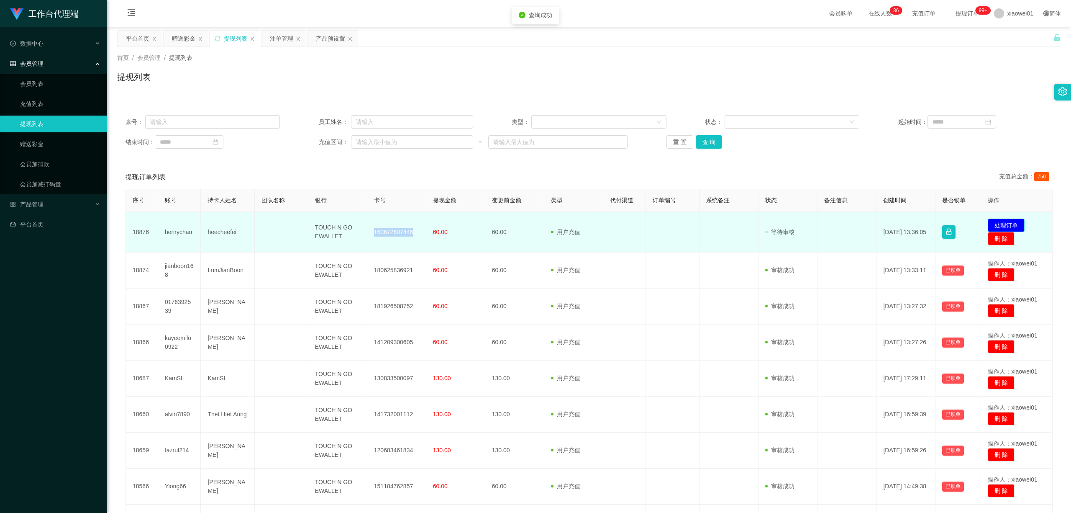
click at [792, 221] on button "处理订单" at bounding box center [1006, 224] width 37 height 13
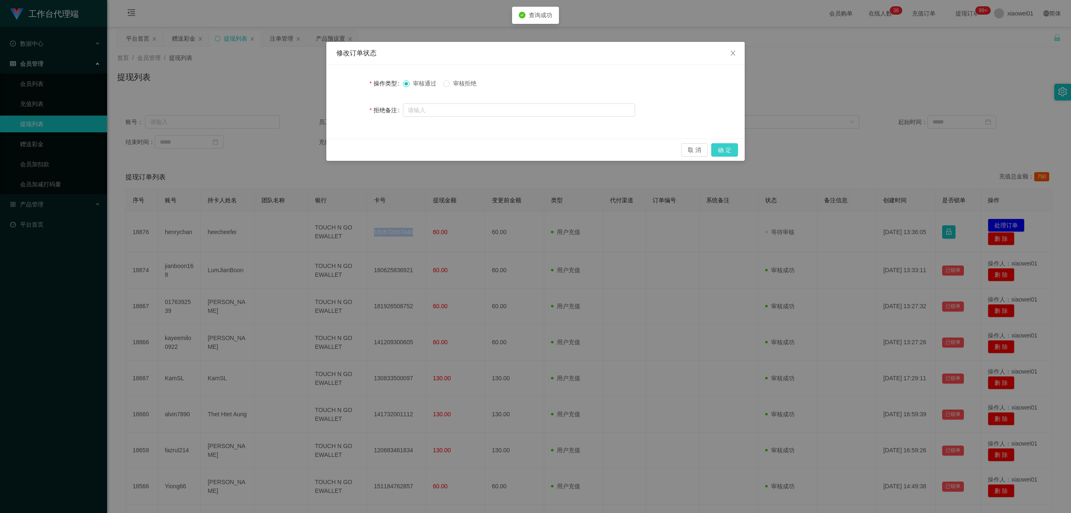
drag, startPoint x: 729, startPoint y: 148, endPoint x: 801, endPoint y: 138, distance: 72.3
click at [730, 148] on button "确 定" at bounding box center [724, 149] width 27 height 13
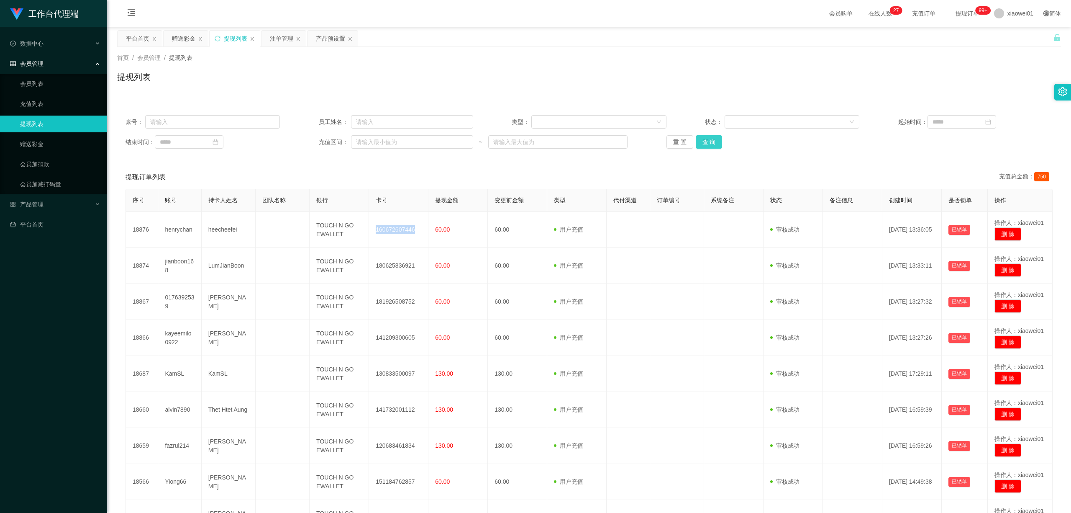
click at [714, 143] on button "查 询" at bounding box center [709, 141] width 27 height 13
click at [284, 38] on div "注单管理" at bounding box center [281, 39] width 23 height 16
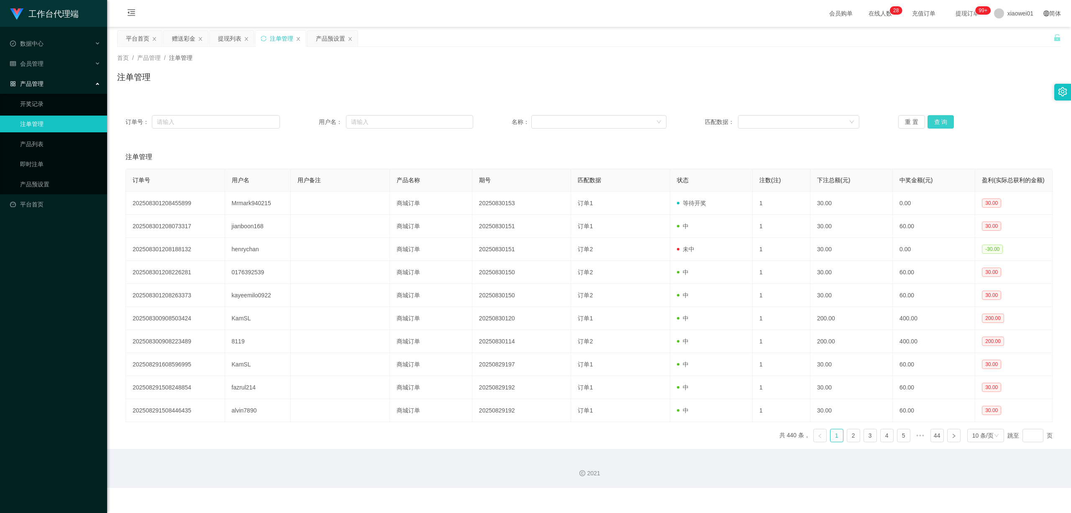
click at [792, 115] on div "订单号： 用户名： 名称： 匹配数据： 重 置 查 询" at bounding box center [589, 122] width 944 height 30
click at [792, 115] on button "查 询" at bounding box center [941, 121] width 27 height 13
click at [174, 31] on div "赠送彩金" at bounding box center [183, 39] width 23 height 16
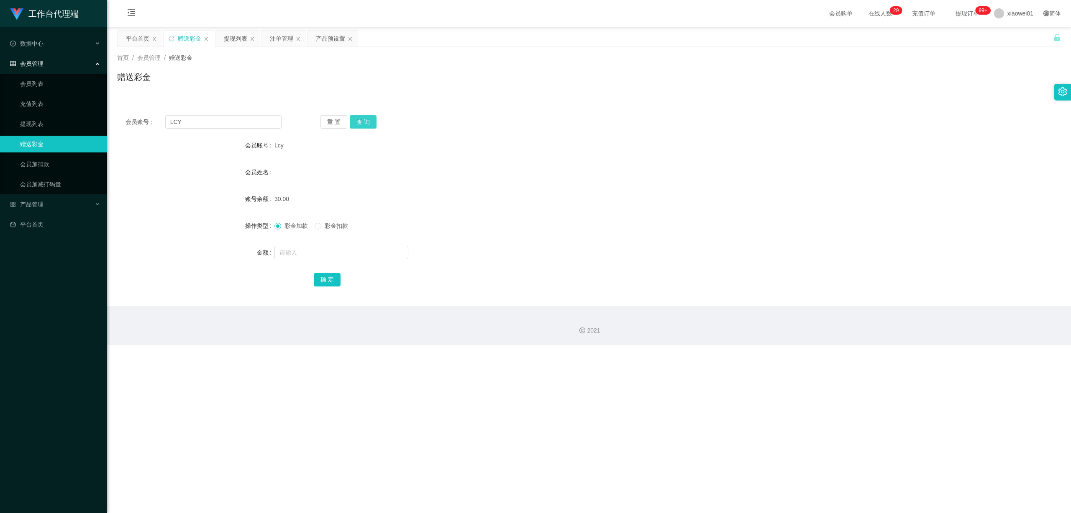
click at [372, 121] on button "查 询" at bounding box center [363, 121] width 27 height 13
click at [231, 38] on div "提现列表" at bounding box center [235, 39] width 23 height 16
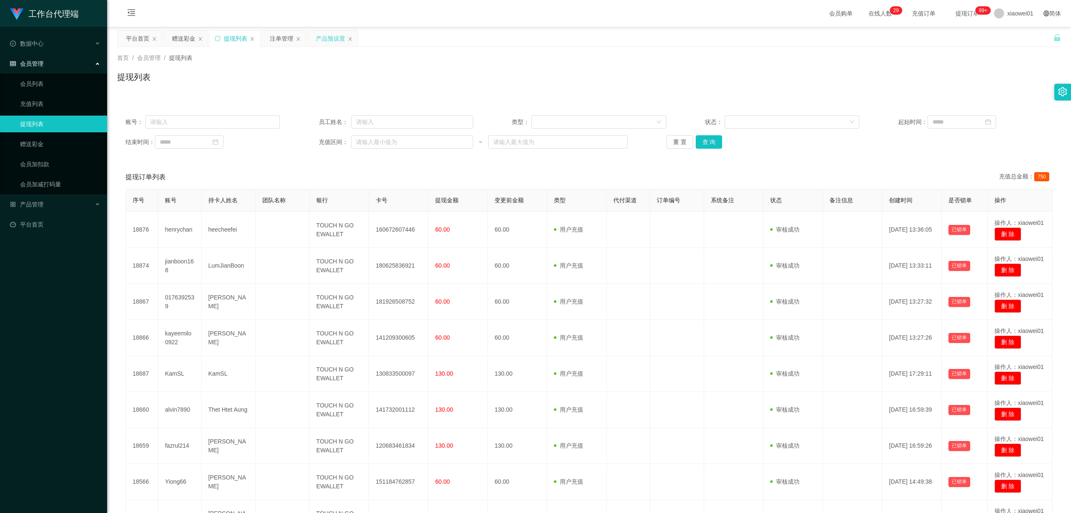
click at [330, 37] on div "产品预设置" at bounding box center [330, 39] width 29 height 16
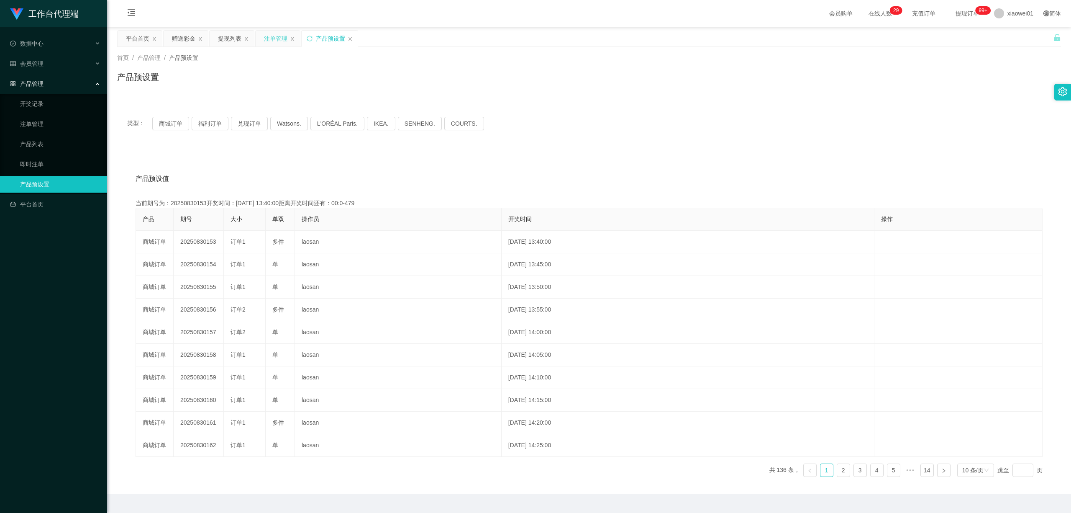
click at [268, 33] on div "注单管理" at bounding box center [275, 39] width 23 height 16
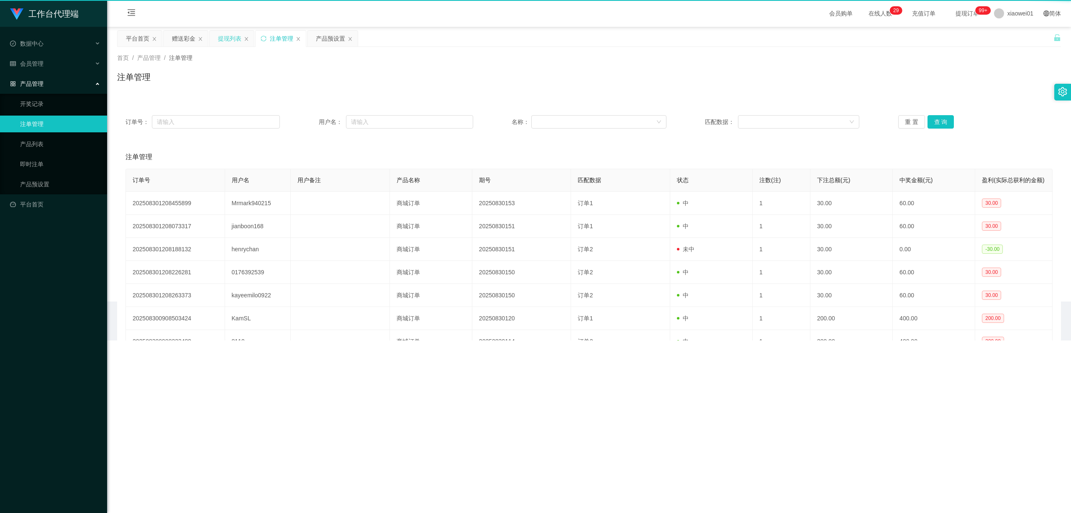
click at [230, 42] on div "提现列表" at bounding box center [229, 39] width 23 height 16
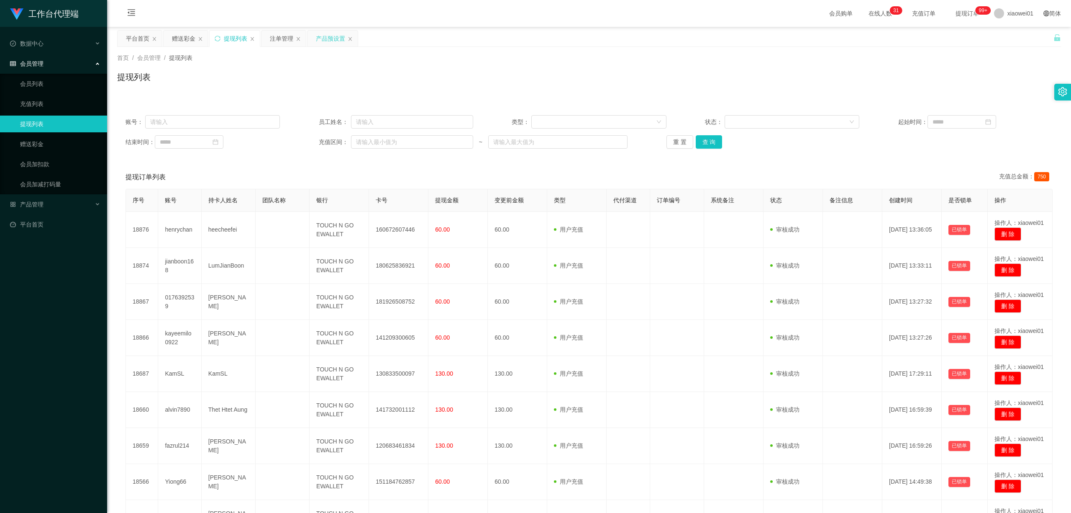
click at [325, 37] on div "产品预设置" at bounding box center [330, 39] width 29 height 16
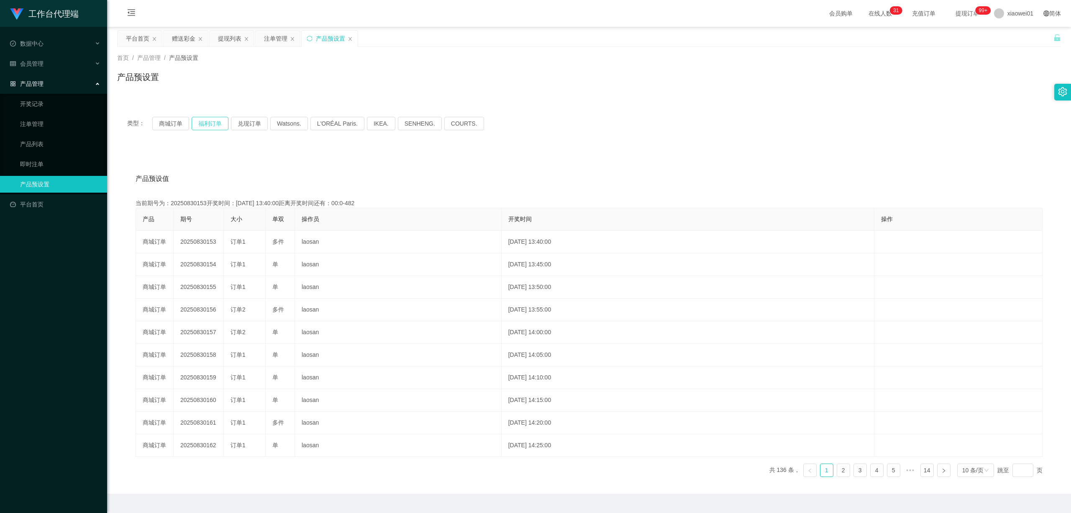
click at [208, 126] on button "福利订单" at bounding box center [210, 123] width 37 height 13
click at [164, 123] on button "商城订单" at bounding box center [170, 123] width 37 height 13
click at [281, 40] on div "注单管理" at bounding box center [275, 39] width 23 height 16
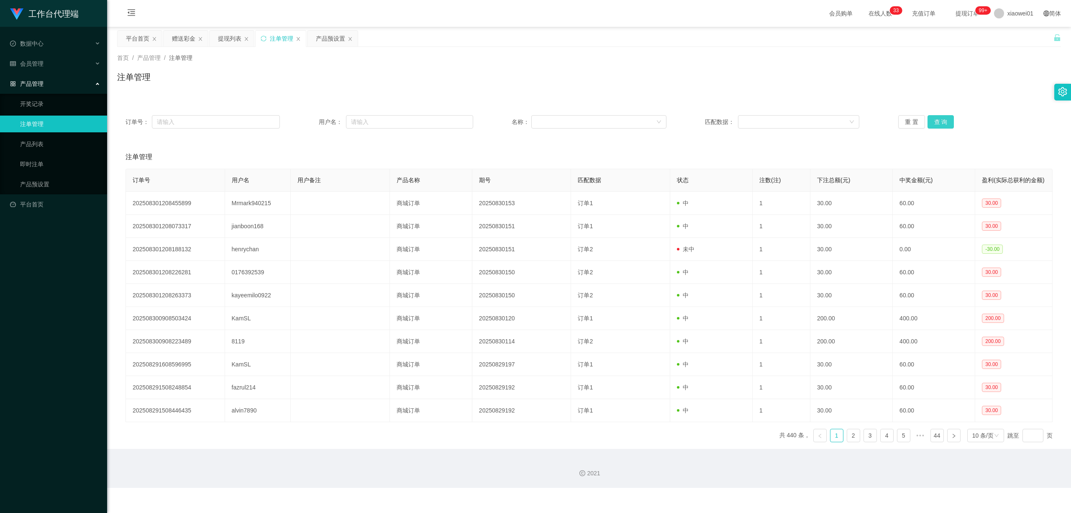
click at [792, 124] on button "查 询" at bounding box center [941, 121] width 27 height 13
click at [792, 121] on button "查 询" at bounding box center [941, 121] width 27 height 13
drag, startPoint x: 947, startPoint y: 126, endPoint x: 943, endPoint y: 130, distance: 5.0
click at [792, 129] on div "订单号： 用户名： 名称： 匹配数据： 重 置 查 询" at bounding box center [589, 122] width 944 height 30
click at [792, 122] on button "查 询" at bounding box center [941, 121] width 27 height 13
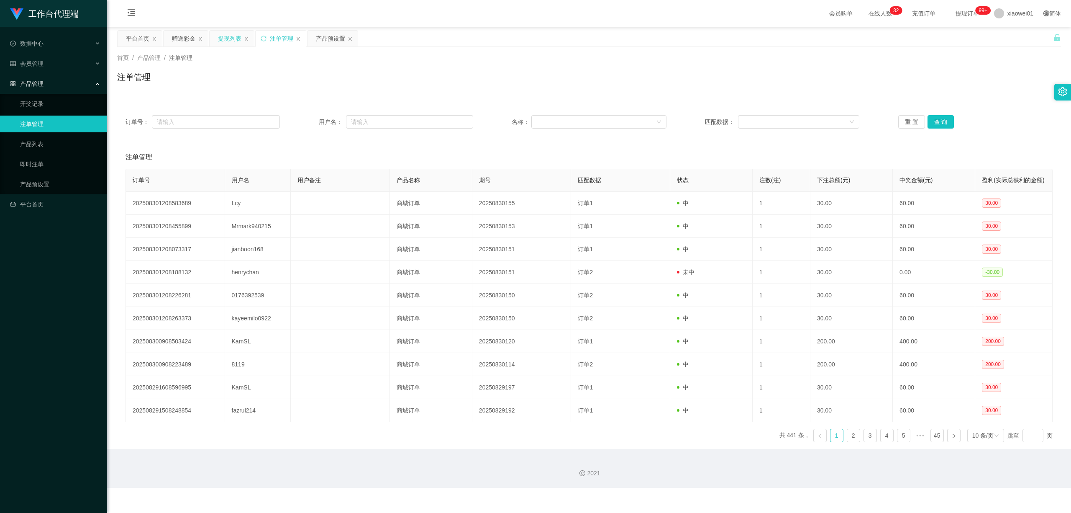
click at [230, 38] on div "提现列表" at bounding box center [229, 39] width 23 height 16
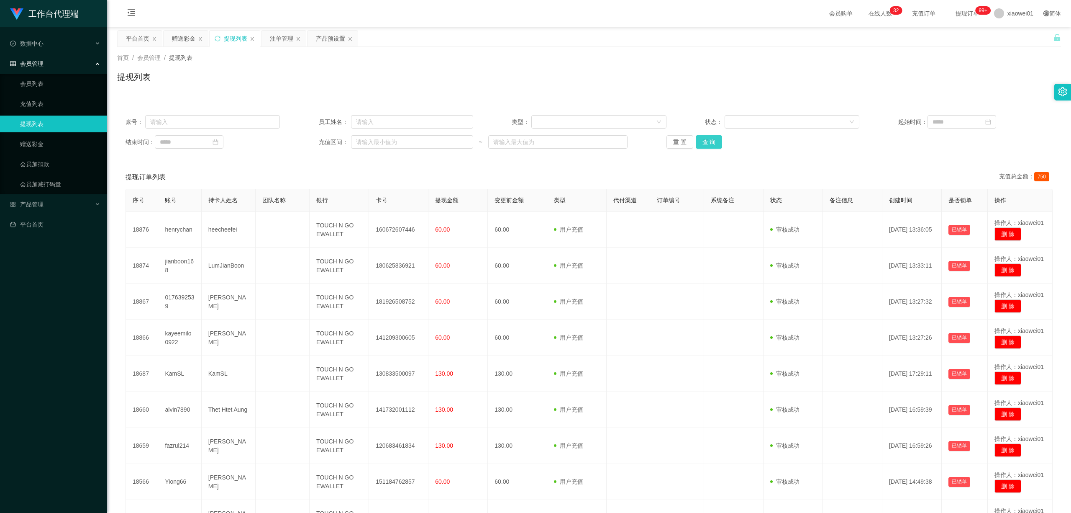
click at [713, 139] on button "查 询" at bounding box center [709, 141] width 27 height 13
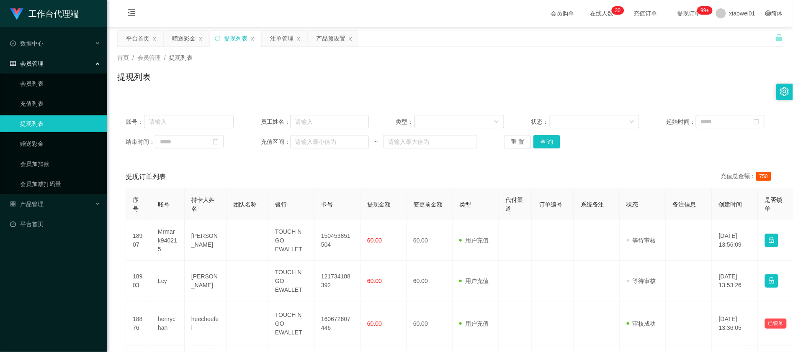
click at [300, 174] on div "提现订单列表 充值总金额： 750" at bounding box center [450, 176] width 649 height 23
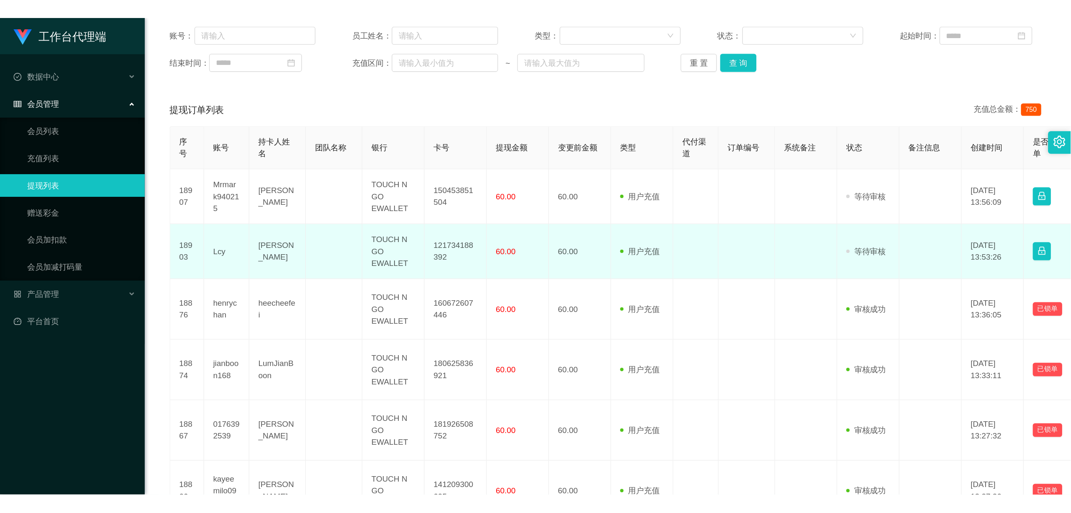
scroll to position [111, 0]
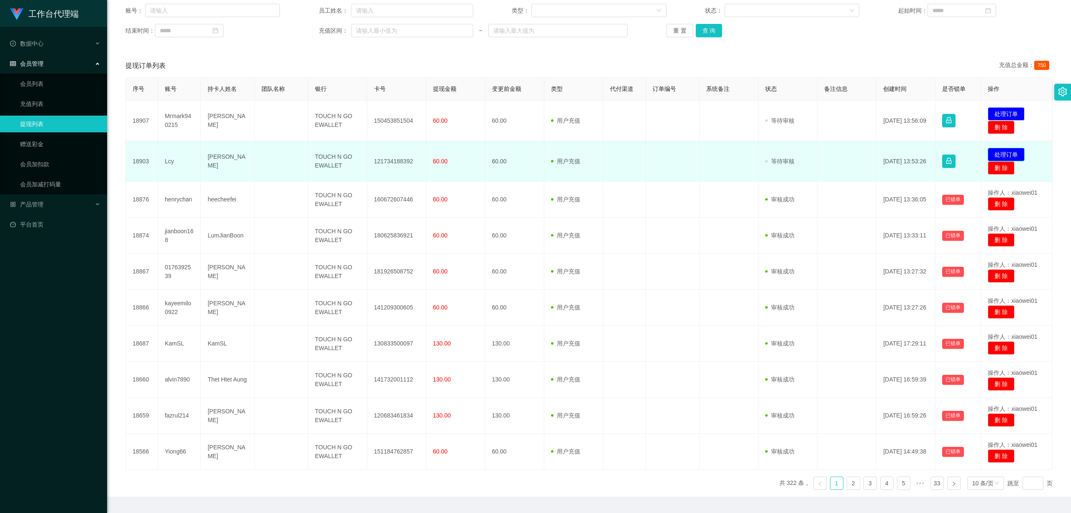
click at [792, 148] on button "处理订单" at bounding box center [1006, 154] width 37 height 13
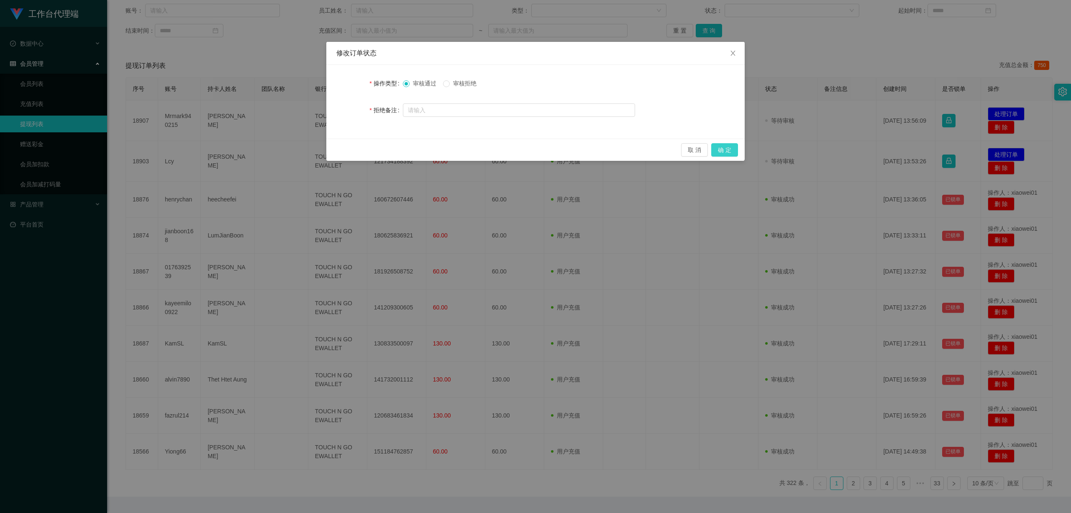
click at [724, 146] on button "确 定" at bounding box center [724, 149] width 27 height 13
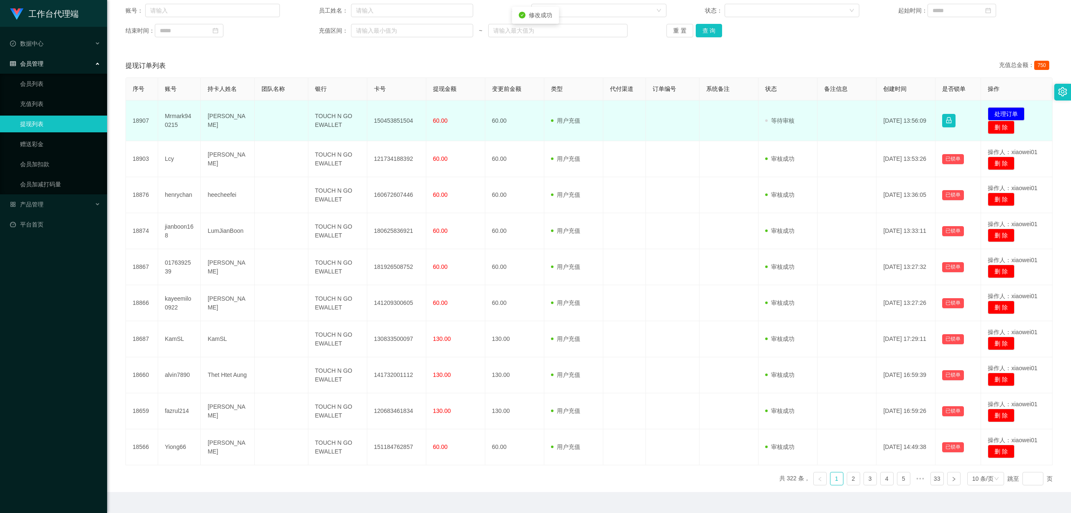
click at [392, 128] on td "150453851504" at bounding box center [396, 120] width 59 height 41
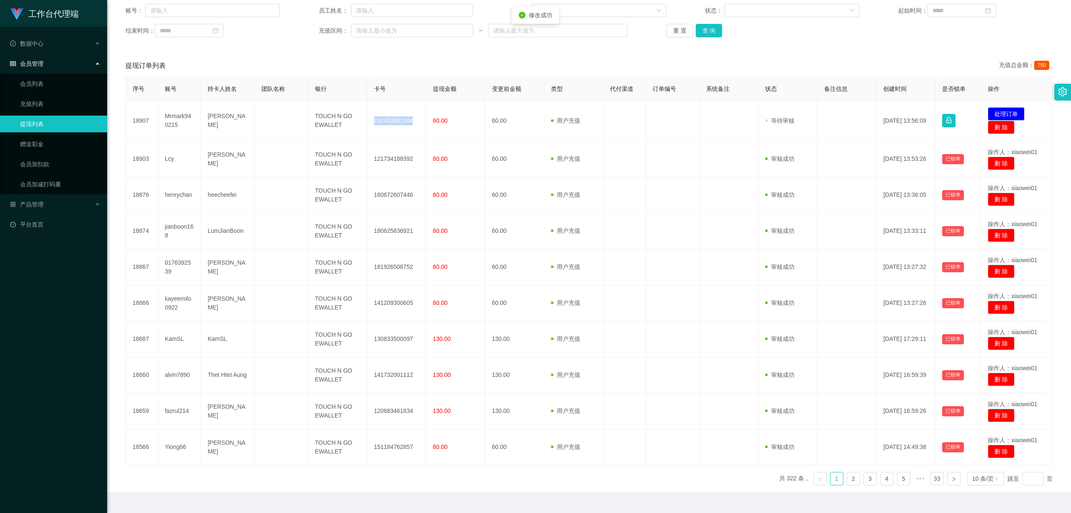
copy td "150453851504"
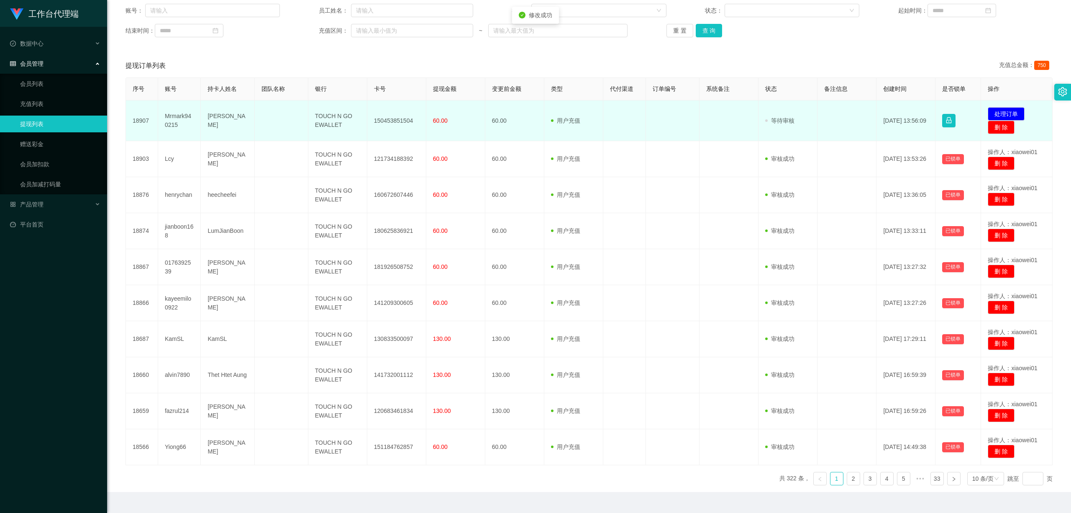
click at [792, 106] on td "发起代付 处理订单 删 除" at bounding box center [1017, 120] width 72 height 41
click at [792, 111] on button "处理订单" at bounding box center [1006, 113] width 37 height 13
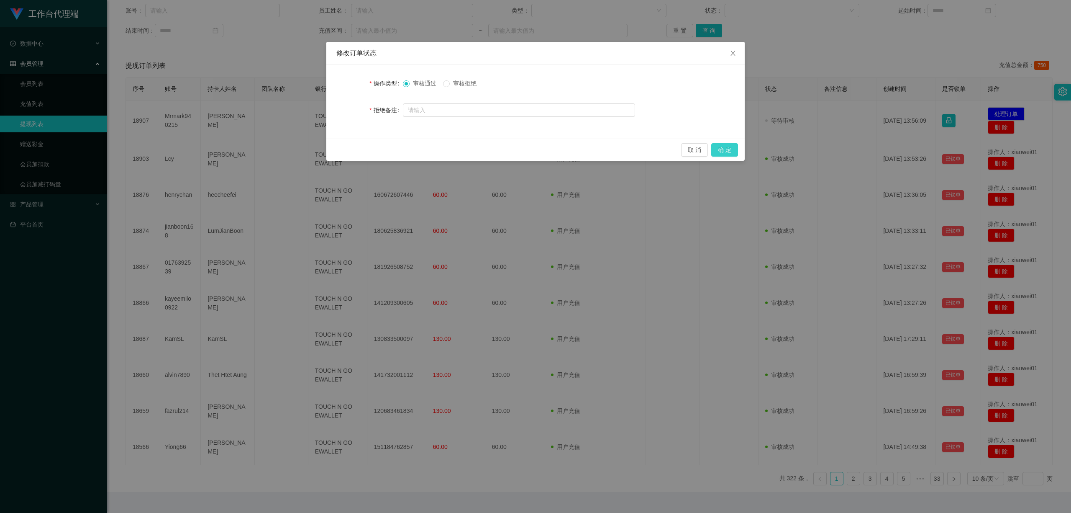
click at [730, 149] on button "确 定" at bounding box center [724, 149] width 27 height 13
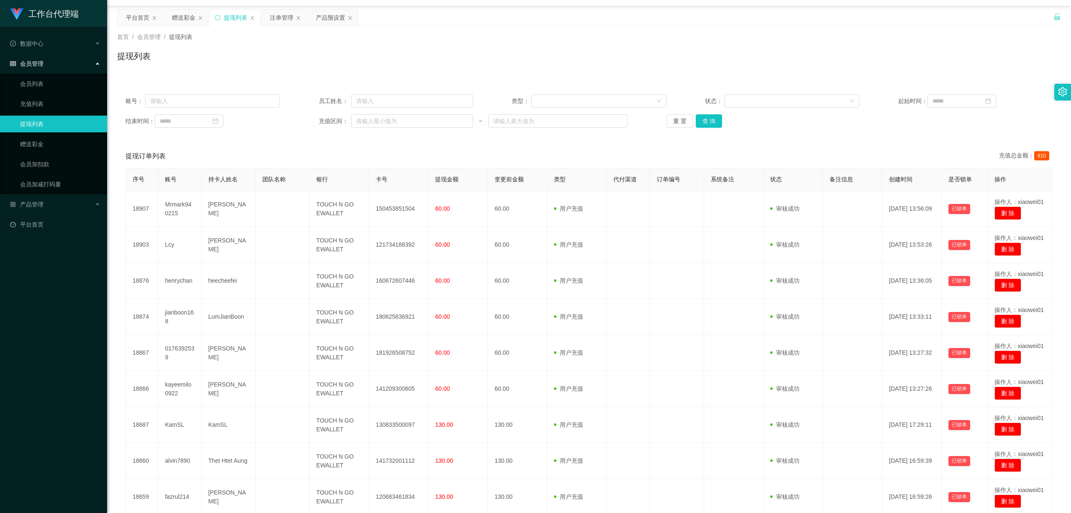
scroll to position [0, 0]
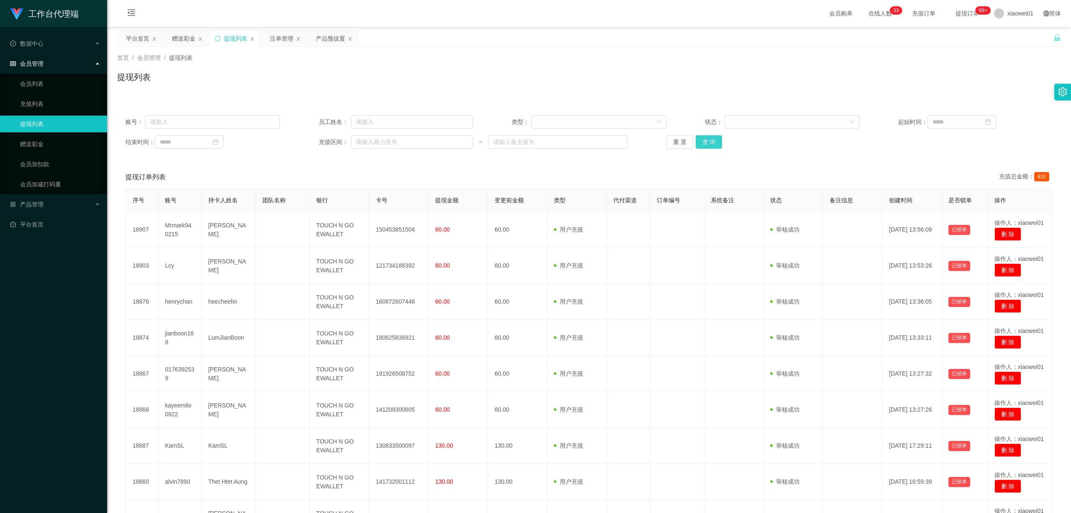
click at [710, 144] on button "查 询" at bounding box center [709, 141] width 27 height 13
click at [167, 38] on div "赠送彩金" at bounding box center [186, 39] width 44 height 16
drag, startPoint x: 181, startPoint y: 39, endPoint x: 186, endPoint y: 42, distance: 5.6
click at [181, 39] on div "赠送彩金" at bounding box center [183, 39] width 23 height 16
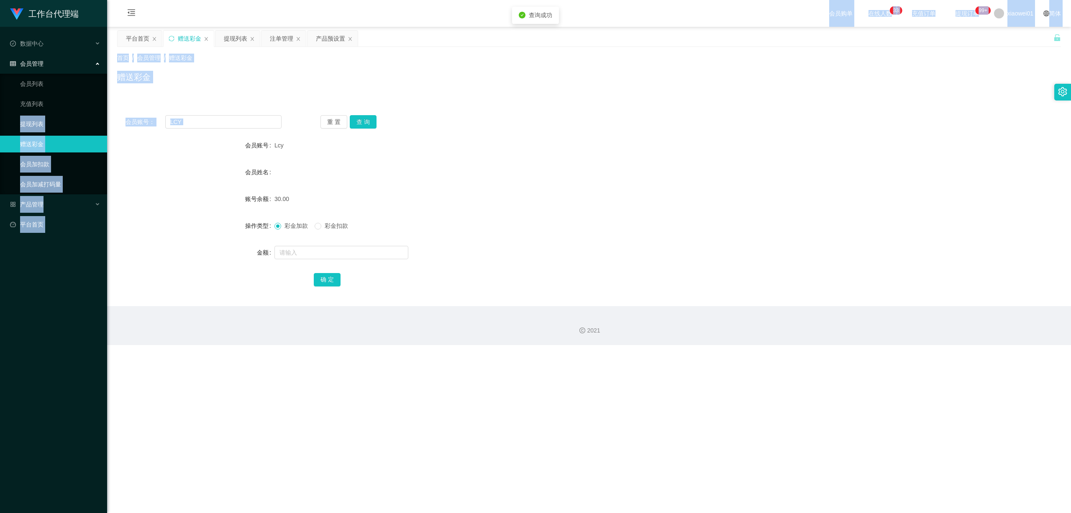
drag, startPoint x: 214, startPoint y: 129, endPoint x: 49, endPoint y: 115, distance: 166.3
click at [32, 114] on section "工作台代理端 数据中心 会员管理 会员列表 充值列表 提现列表 赠送彩金 会员加扣款 会员加减打码量 产品管理 开奖记录 注单管理 产品列表 即时注单 产品预…" at bounding box center [535, 172] width 1071 height 345
click at [235, 126] on input "LCY" at bounding box center [223, 121] width 116 height 13
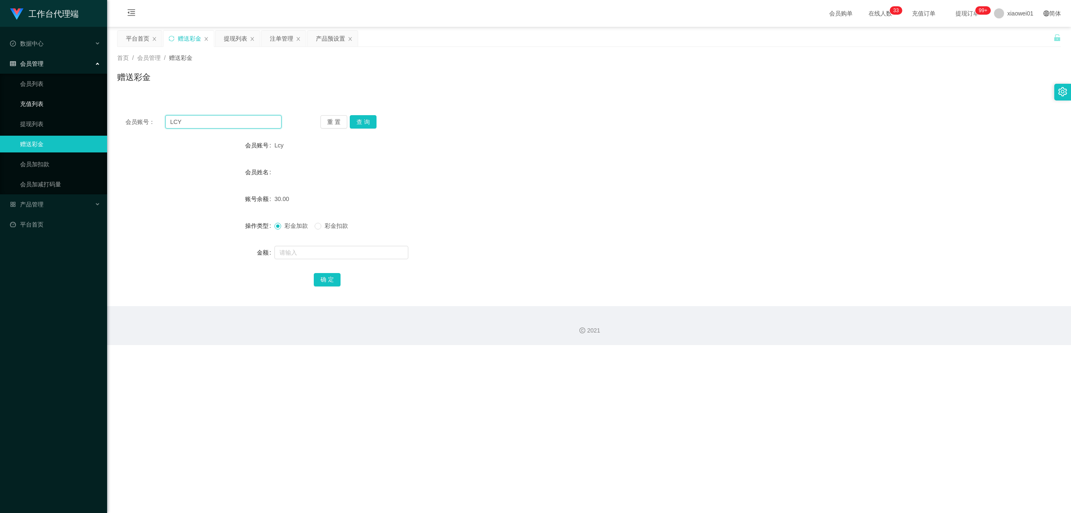
drag, startPoint x: 231, startPoint y: 125, endPoint x: 49, endPoint y: 107, distance: 182.9
click at [53, 108] on section "工作台代理端 数据中心 会员管理 会员列表 充值列表 提现列表 赠送彩金 会员加扣款 会员加减打码量 产品管理 开奖记录 注单管理 产品列表 即时注单 产品预…" at bounding box center [535, 172] width 1071 height 345
paste input "DIN22"
type input "DIN22"
click at [374, 121] on button "查 询" at bounding box center [363, 121] width 27 height 13
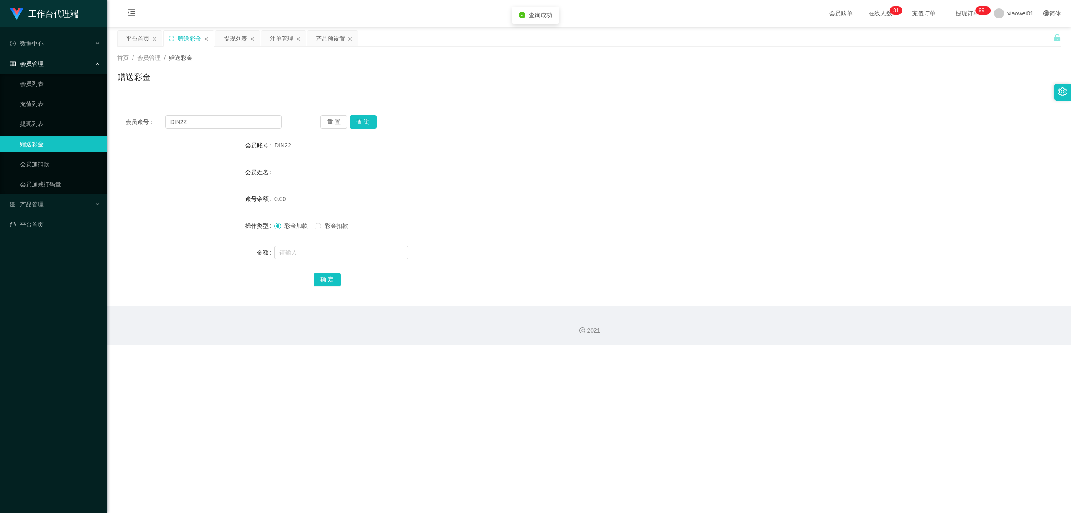
click at [325, 262] on form "会员账号 DIN22 会员姓名 账号余额 0.00 操作类型 彩金加款 彩金扣款 金额 确 定" at bounding box center [589, 212] width 944 height 151
click at [328, 253] on input "text" at bounding box center [342, 252] width 134 height 13
type input "30"
drag, startPoint x: 335, startPoint y: 280, endPoint x: 341, endPoint y: 280, distance: 5.5
click at [335, 280] on button "确 定" at bounding box center [327, 279] width 27 height 13
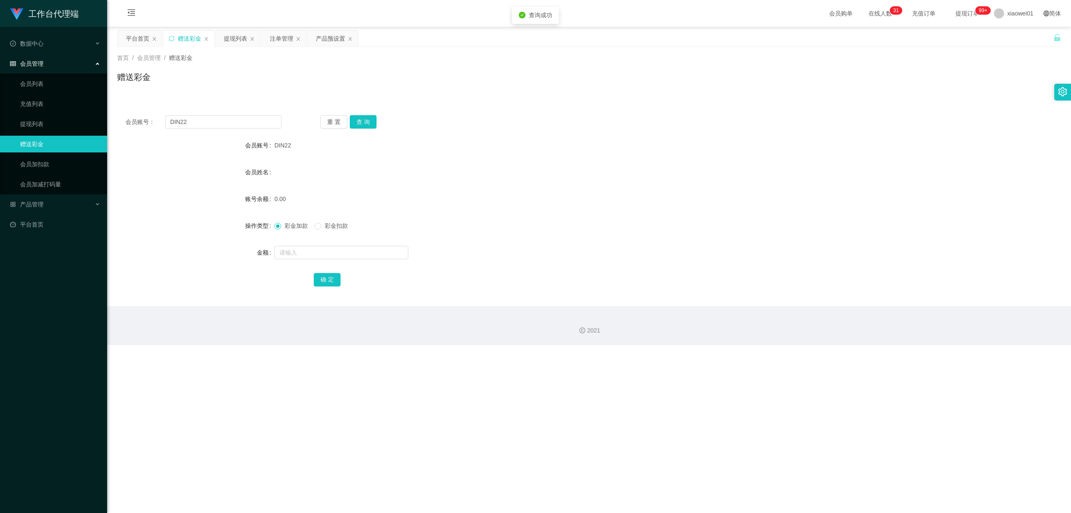
click at [578, 118] on div "会员账号： DIN22 重 置 查 询" at bounding box center [589, 121] width 944 height 13
click at [220, 39] on div "提现列表" at bounding box center [238, 39] width 44 height 16
click at [239, 40] on div "提现列表" at bounding box center [235, 39] width 23 height 16
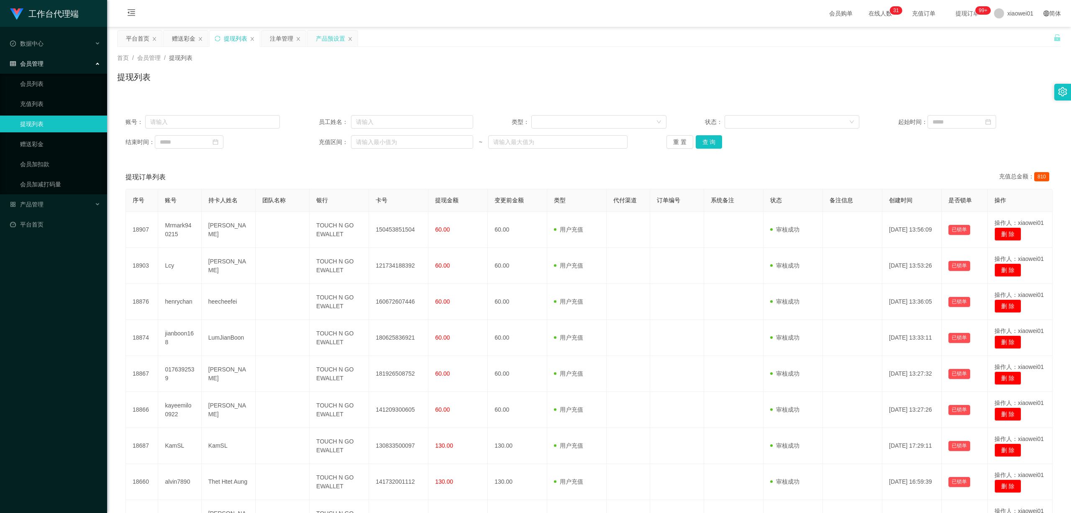
click at [332, 40] on div "产品预设置" at bounding box center [330, 39] width 29 height 16
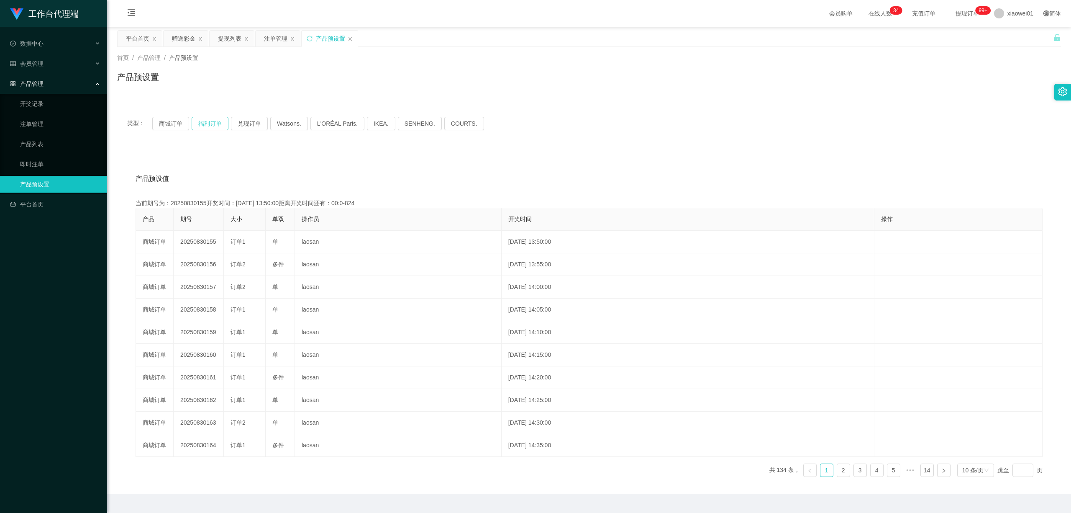
click at [201, 129] on button "福利订单" at bounding box center [210, 123] width 37 height 13
click at [171, 119] on button "商城订单" at bounding box center [170, 123] width 37 height 13
click at [189, 37] on div "赠送彩金" at bounding box center [183, 39] width 23 height 16
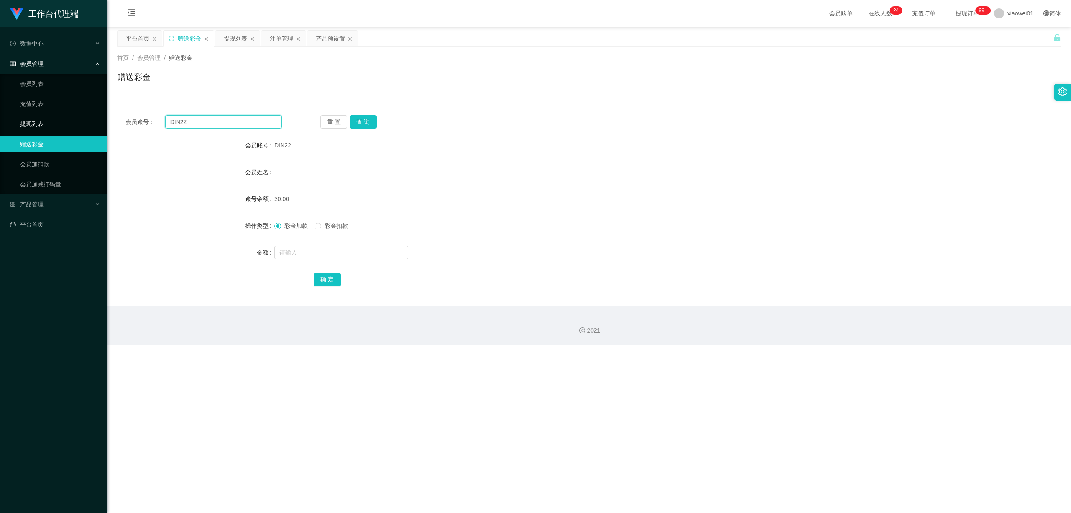
drag, startPoint x: 208, startPoint y: 122, endPoint x: 169, endPoint y: 129, distance: 39.6
click at [0, 123] on section "工作台代理端 数据中心 会员管理 会员列表 充值列表 提现列表 赠送彩金 会员加扣款 会员加减打码量 产品管理 开奖记录 注单管理 产品列表 即时注单 产品预…" at bounding box center [535, 172] width 1071 height 345
click at [372, 119] on button "查 询" at bounding box center [363, 121] width 27 height 13
